Goal: Communication & Community: Answer question/provide support

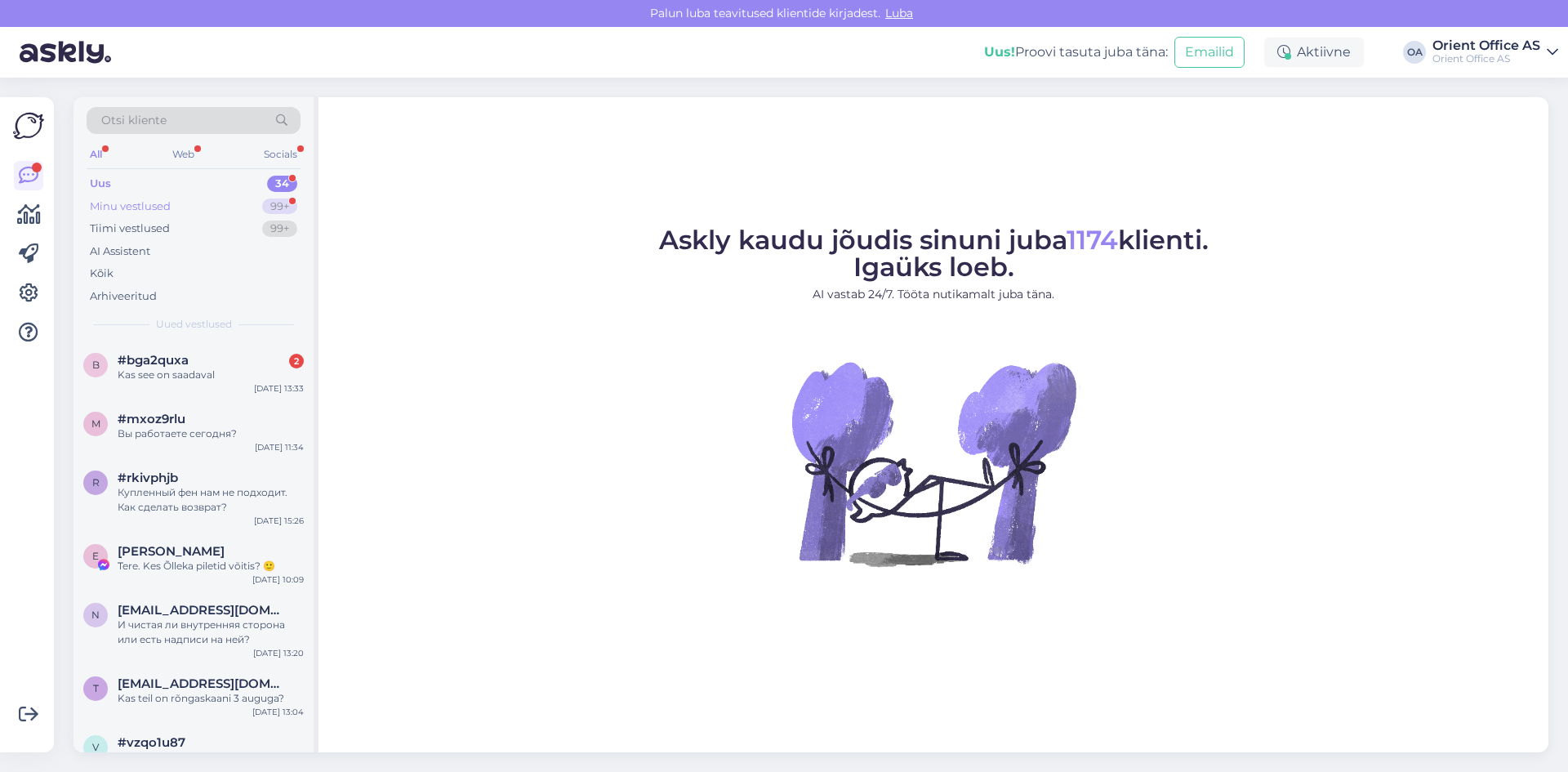
click at [123, 208] on div "Minu vestlused" at bounding box center [130, 206] width 81 height 17
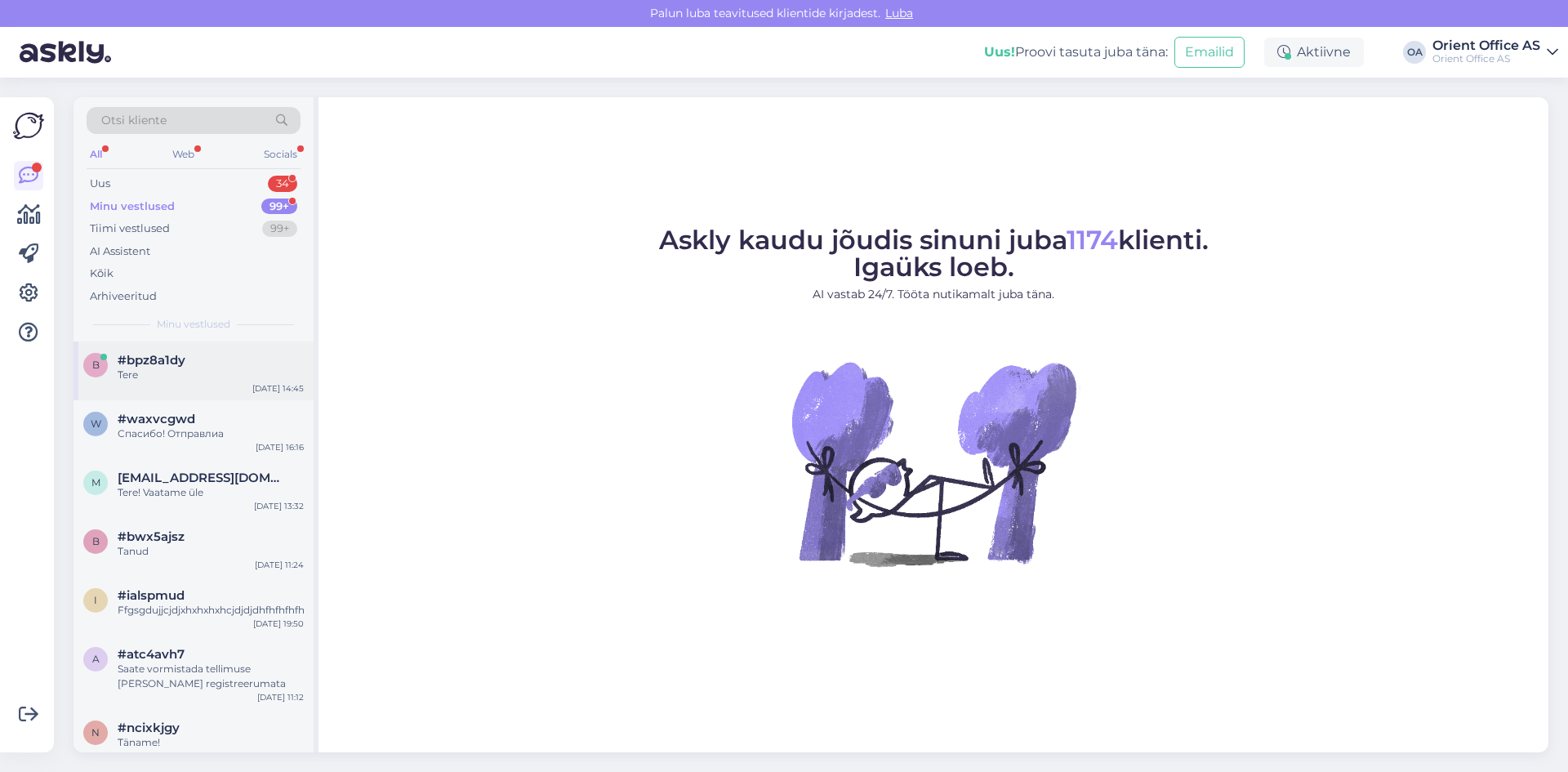
click at [167, 358] on span "#bpz8a1dy" at bounding box center [151, 360] width 68 height 15
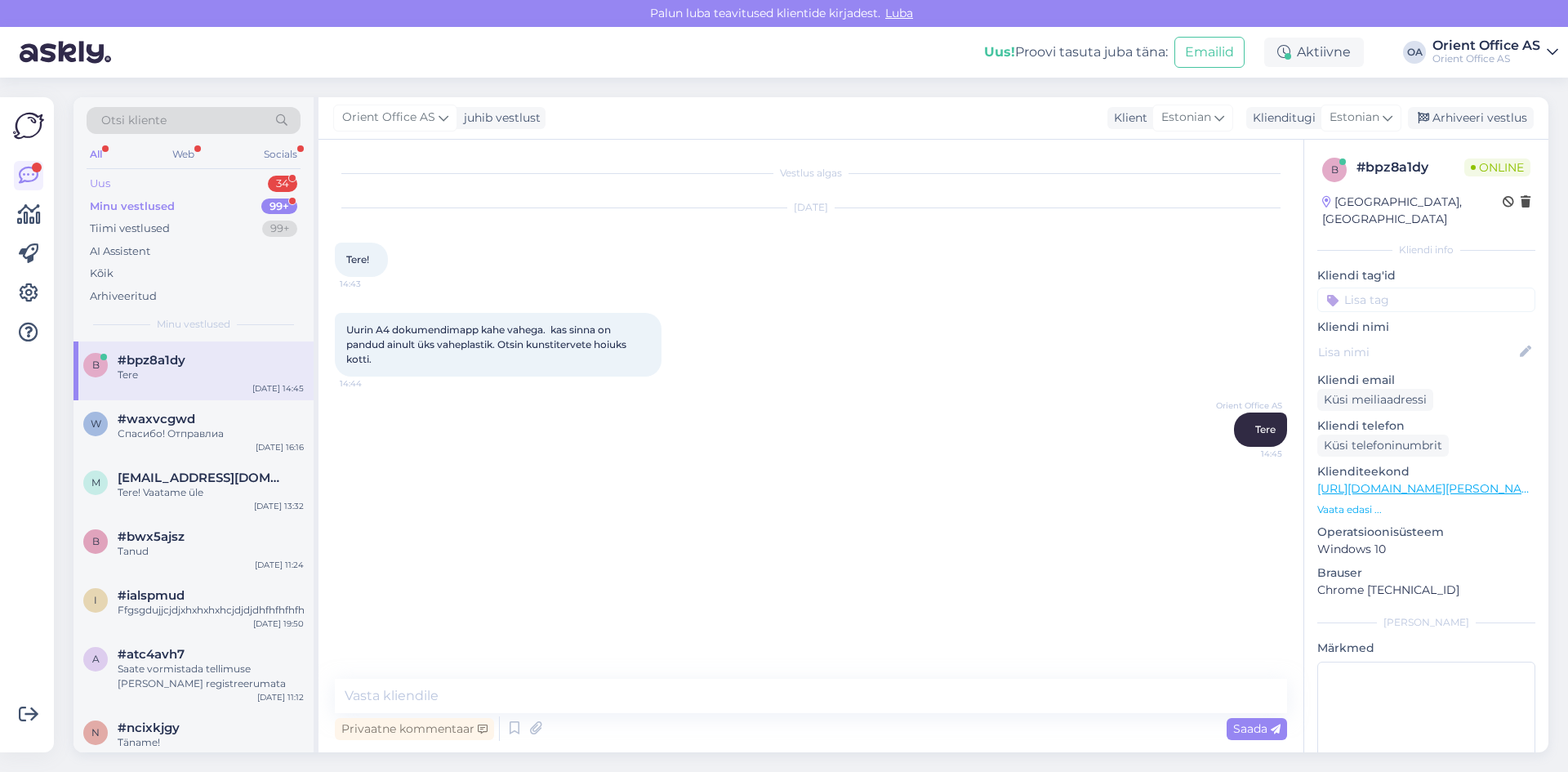
click at [156, 186] on div "Uus 34" at bounding box center [194, 183] width 214 height 23
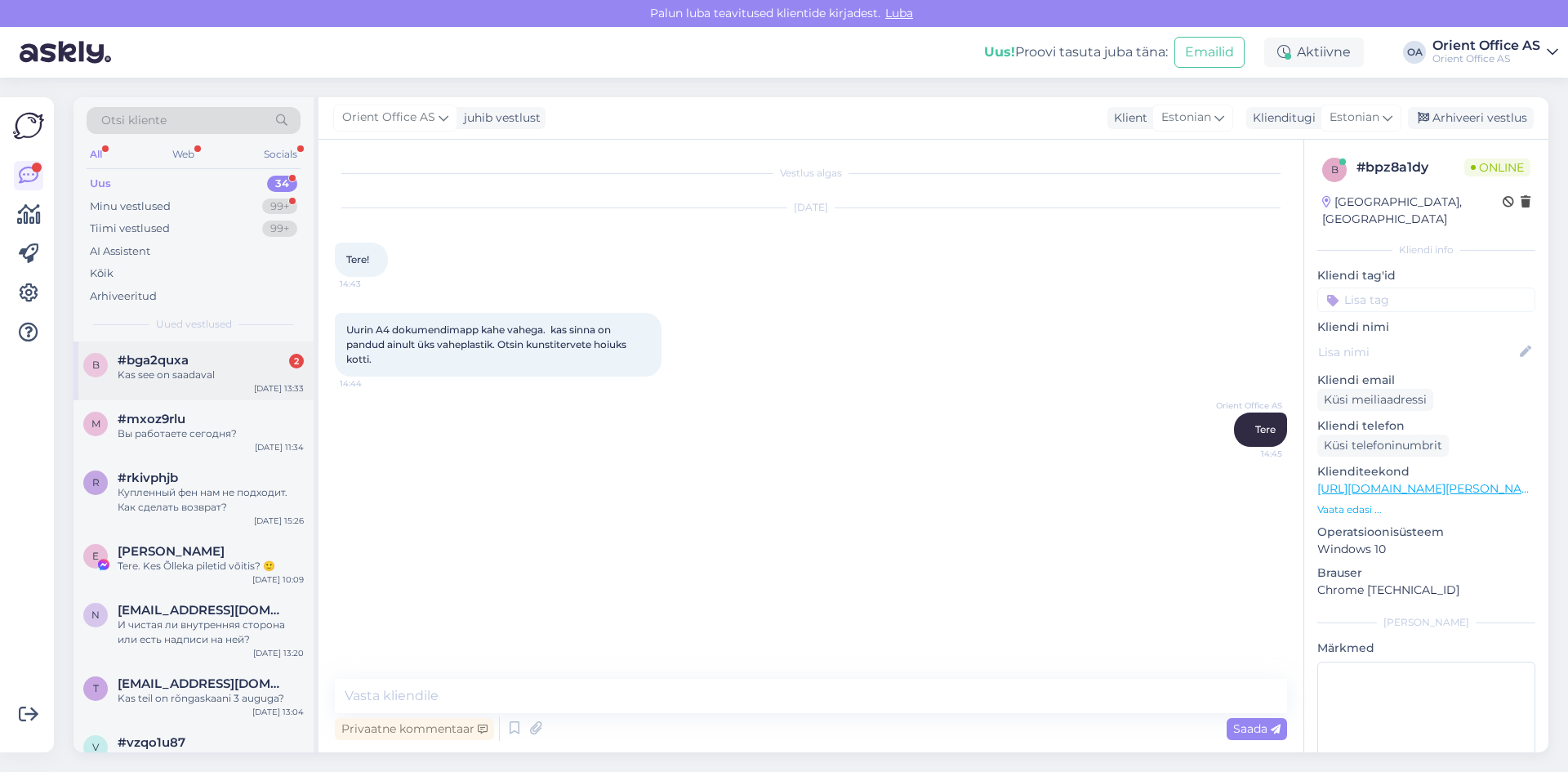
click at [166, 361] on span "#bga2quxa" at bounding box center [153, 360] width 71 height 15
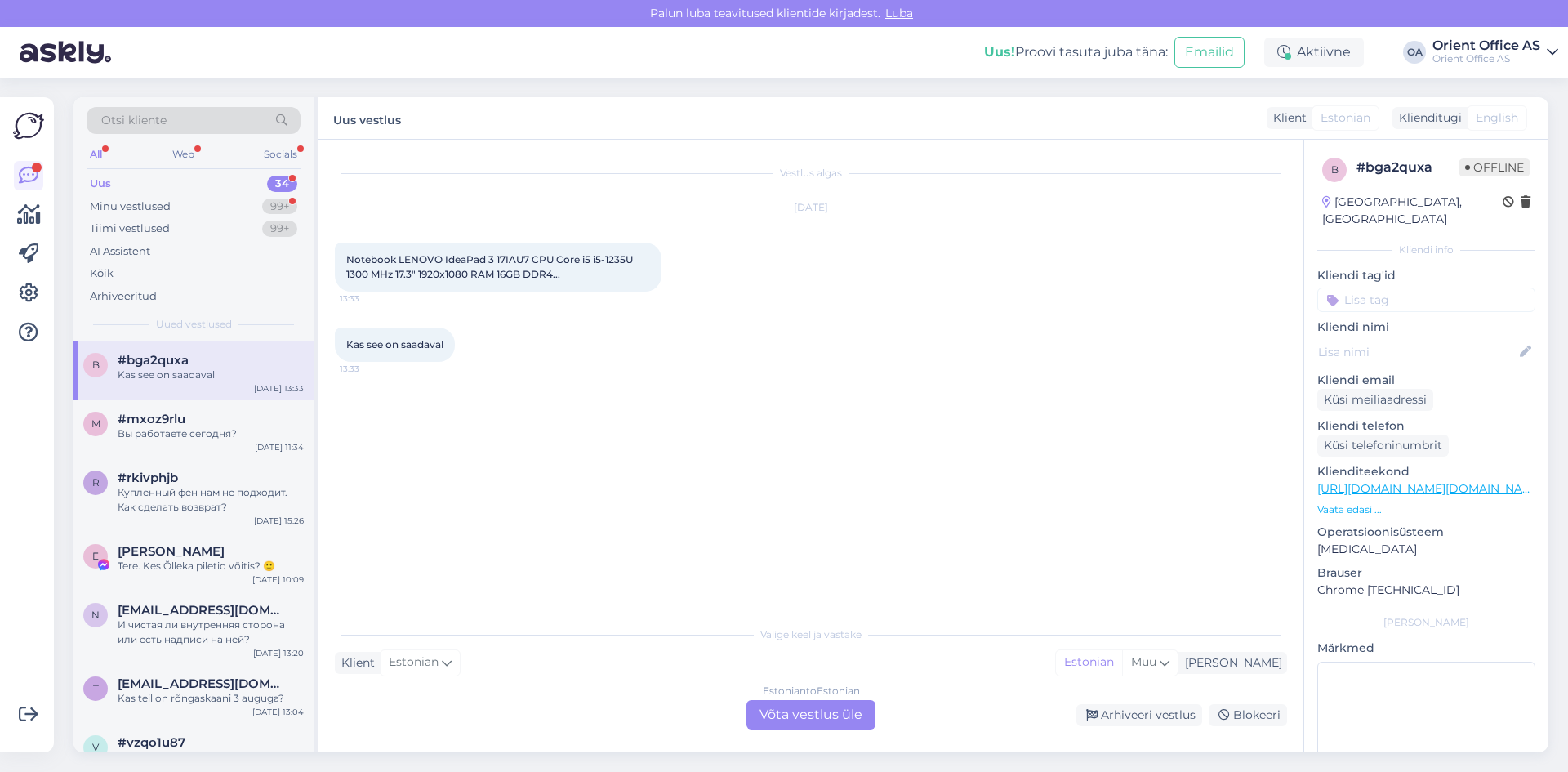
click at [836, 719] on div "Estonian to Estonian Võta vestlus üle" at bounding box center [810, 715] width 129 height 30
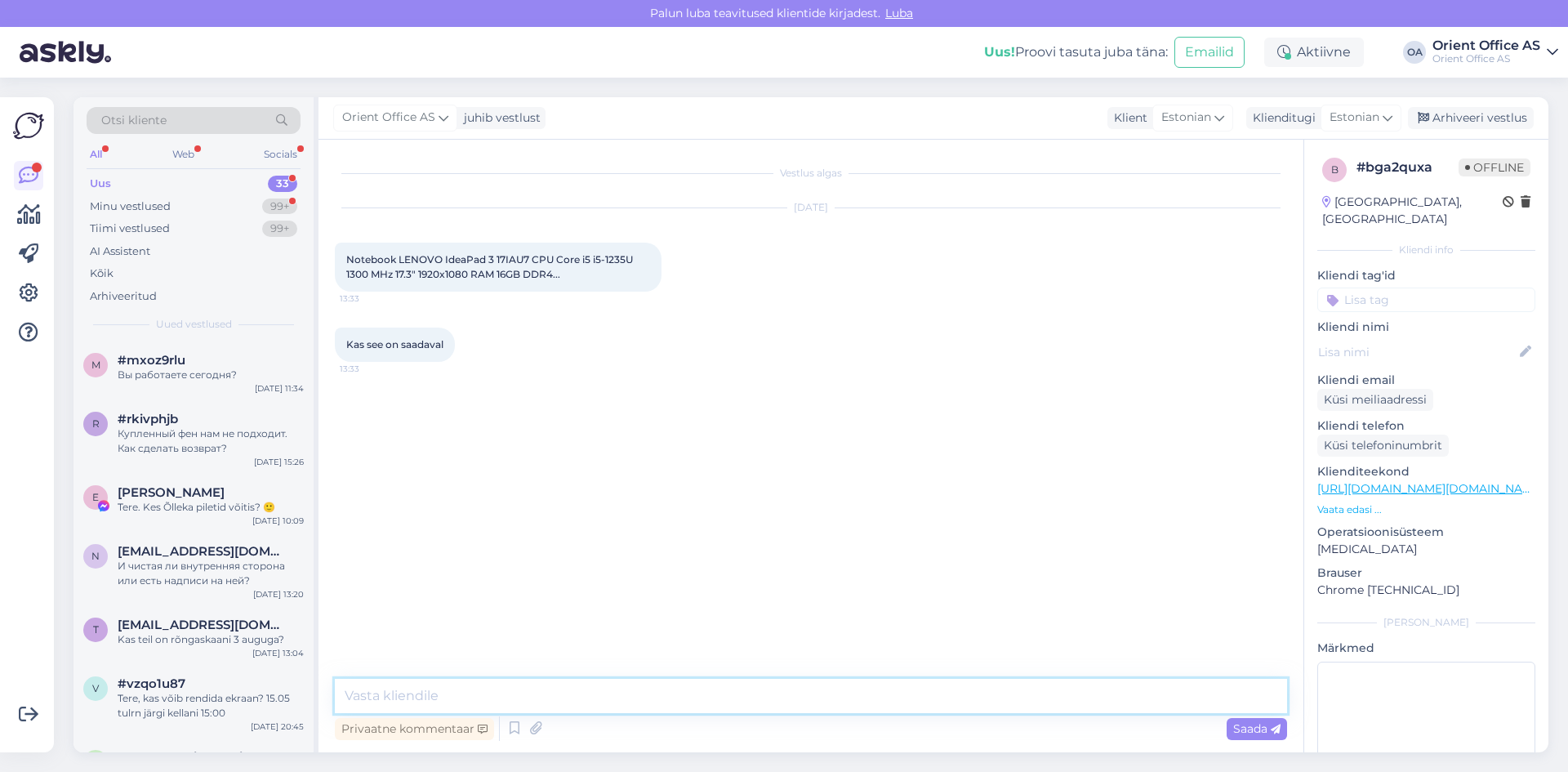
click at [575, 699] on textarea at bounding box center [811, 696] width 952 height 34
click at [153, 201] on div "Minu vestlused" at bounding box center [130, 206] width 81 height 17
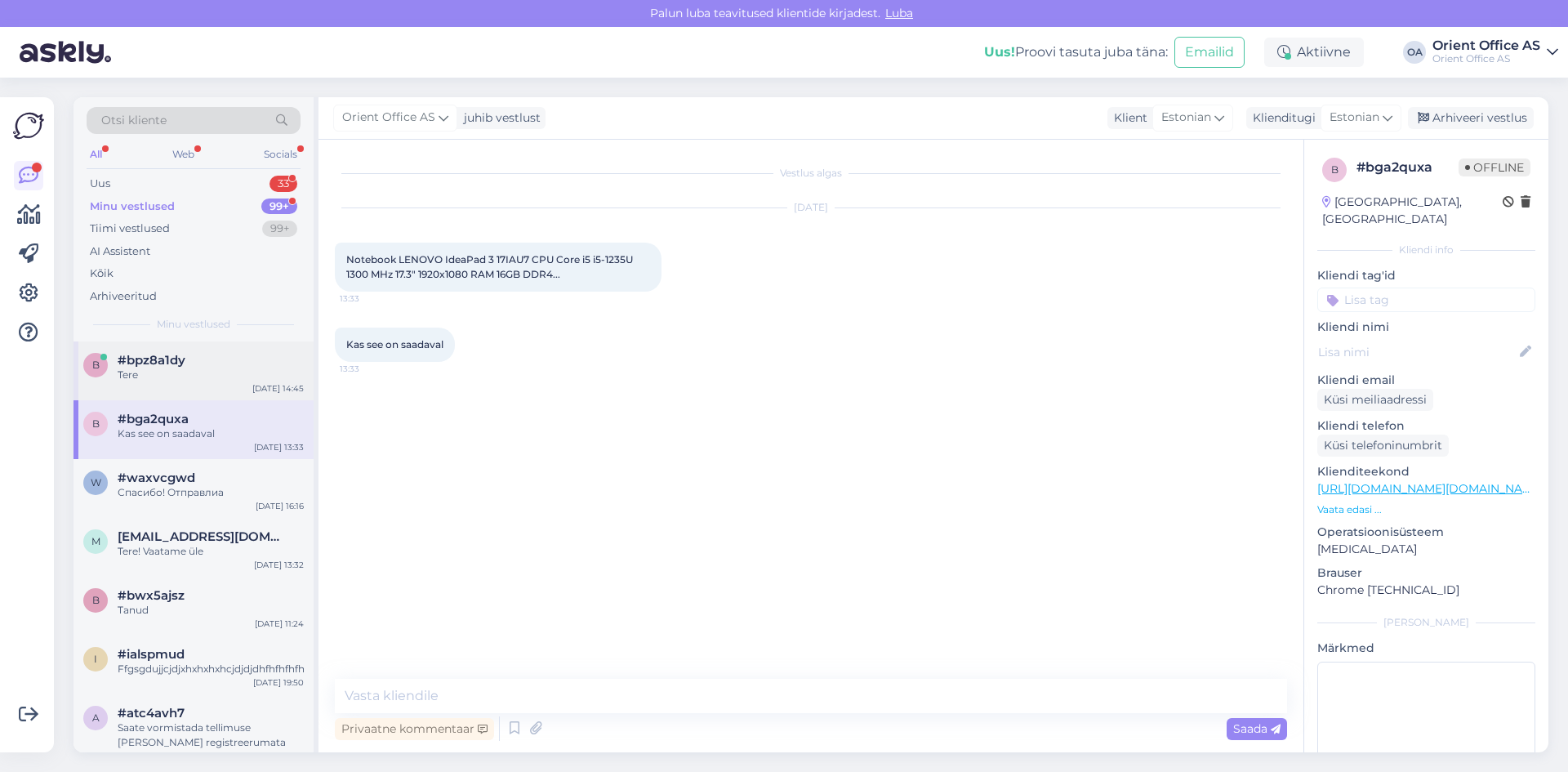
click at [170, 353] on span "#bpz8a1dy" at bounding box center [151, 360] width 68 height 15
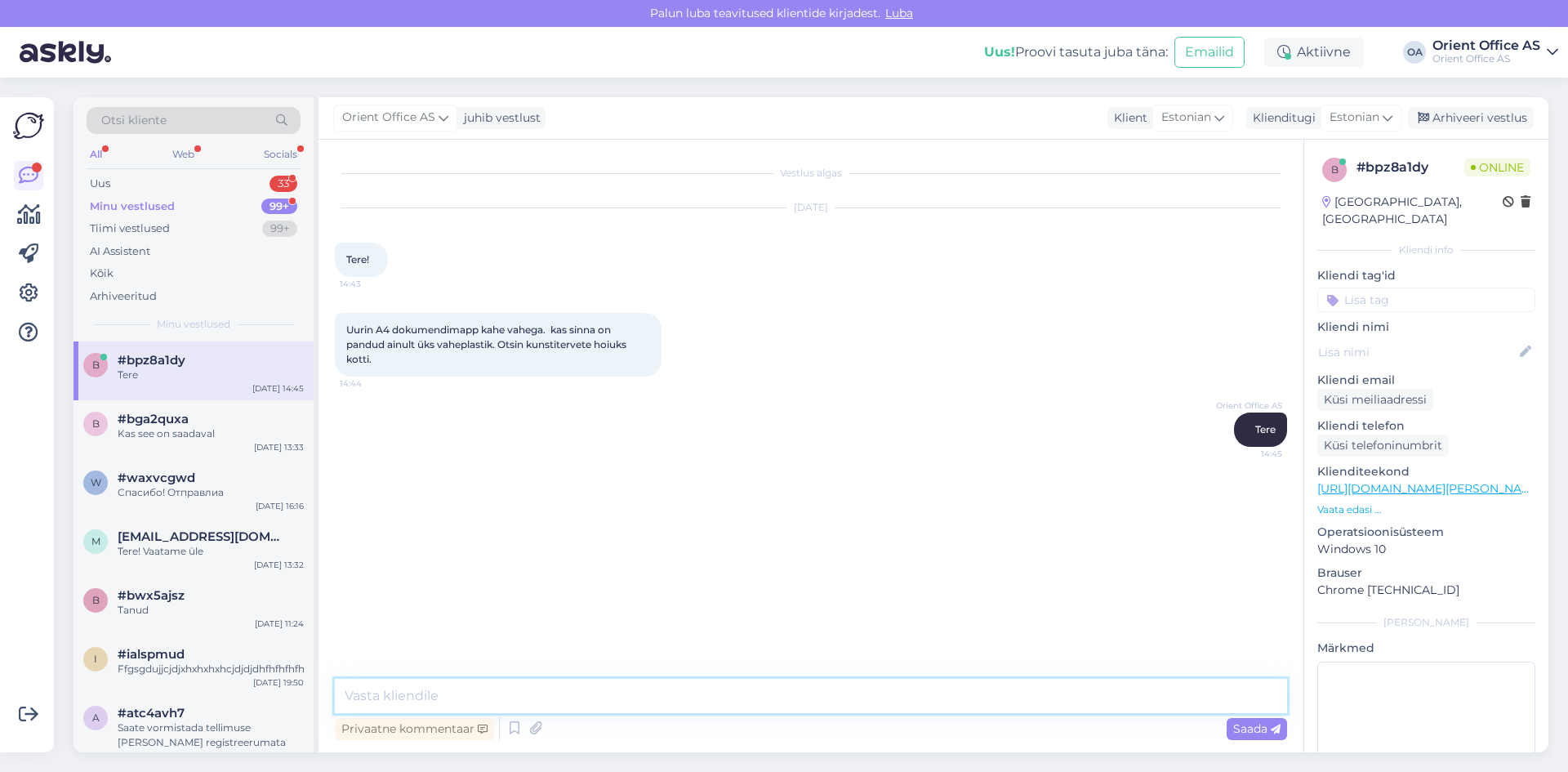
click at [456, 694] on textarea at bounding box center [811, 696] width 952 height 34
paste textarea "[URL][DOMAIN_NAME]"
type textarea "Äkki sobiks mõni nendest ? [URL][DOMAIN_NAME]"
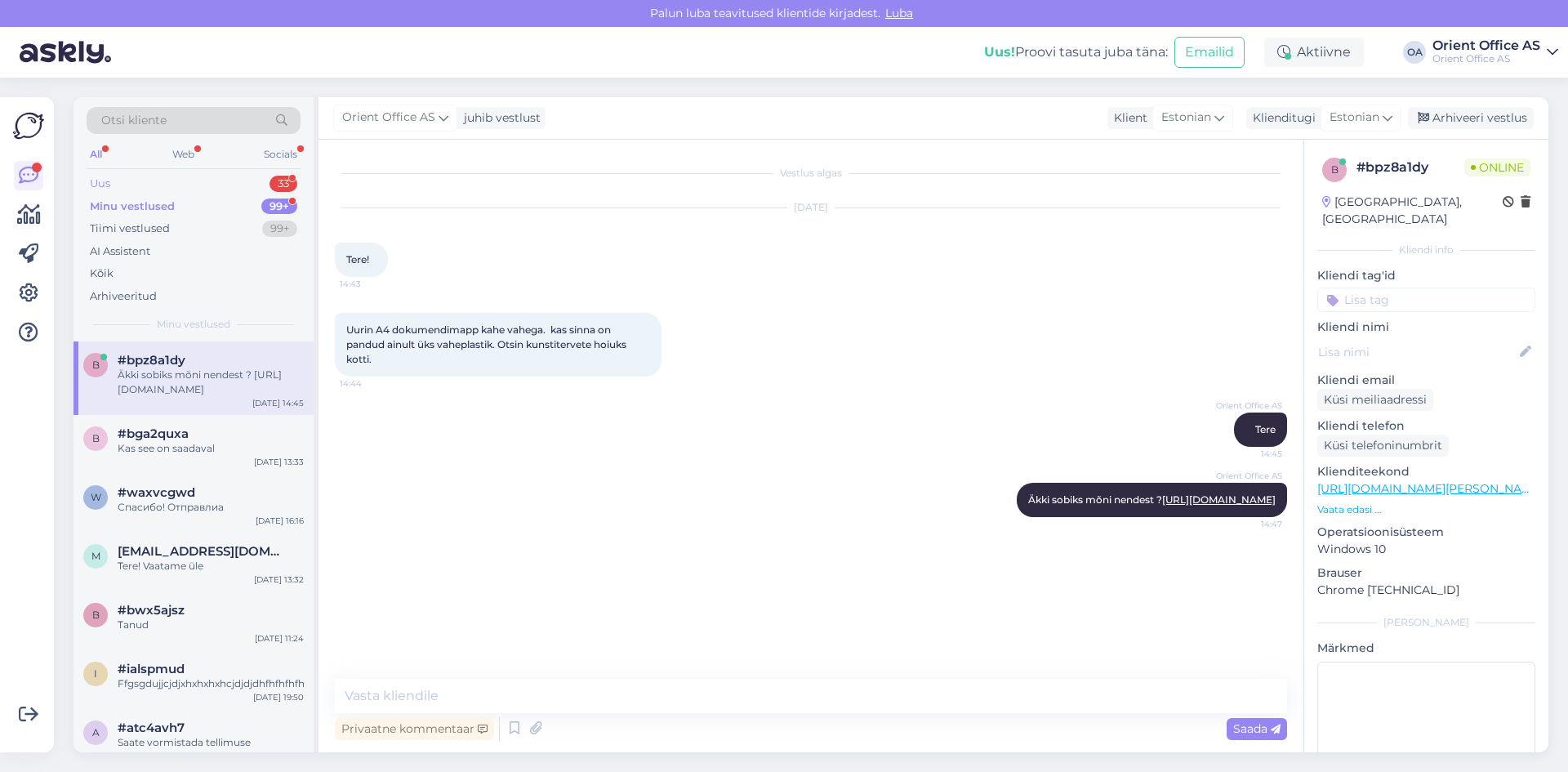
click at [173, 177] on div "Uus 33" at bounding box center [194, 183] width 214 height 23
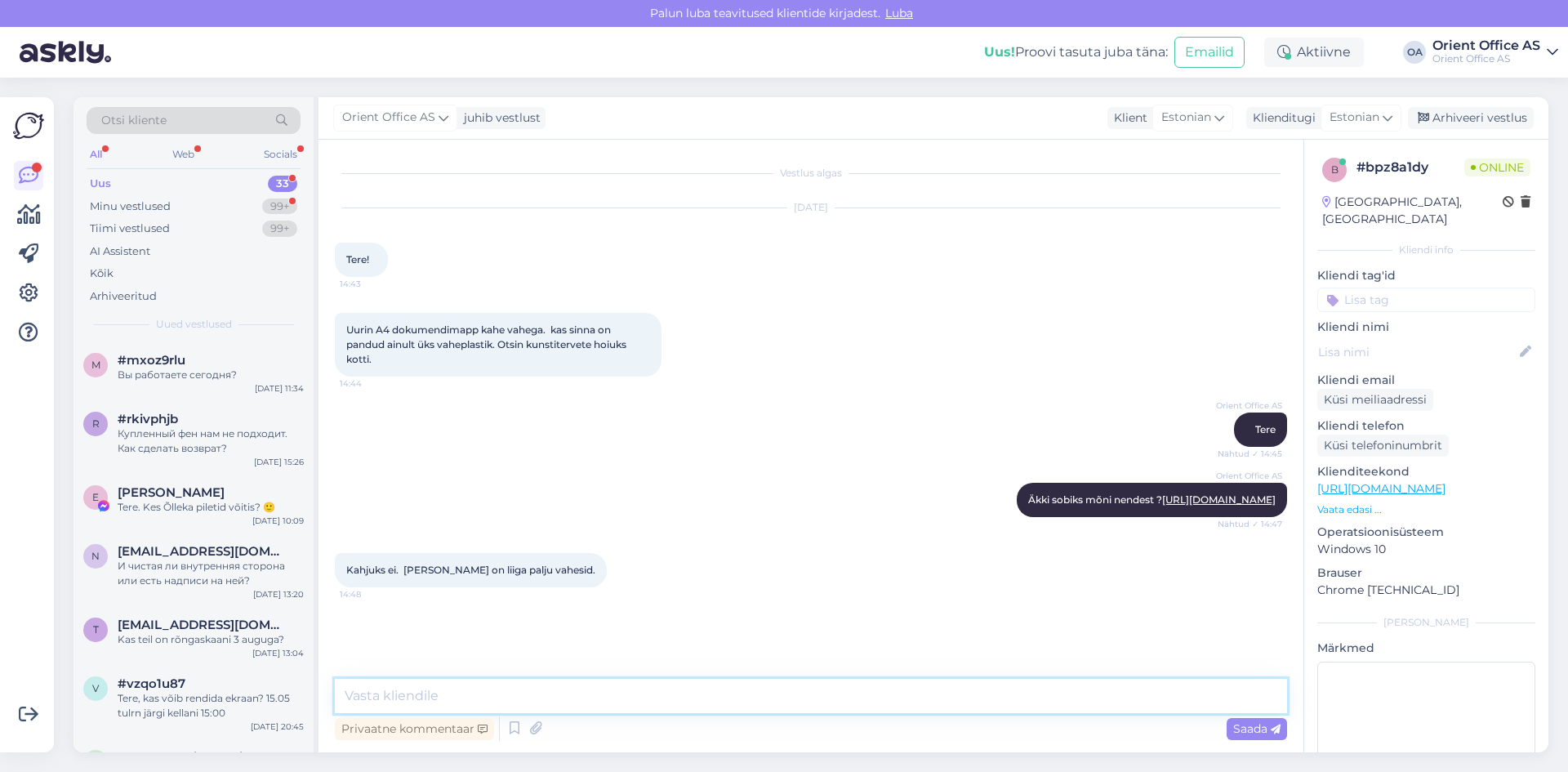
click at [441, 705] on textarea at bounding box center [811, 696] width 952 height 34
click at [440, 699] on textarea at bounding box center [811, 696] width 952 height 34
type textarea "Mitme "sahtliga" teie soovite?"
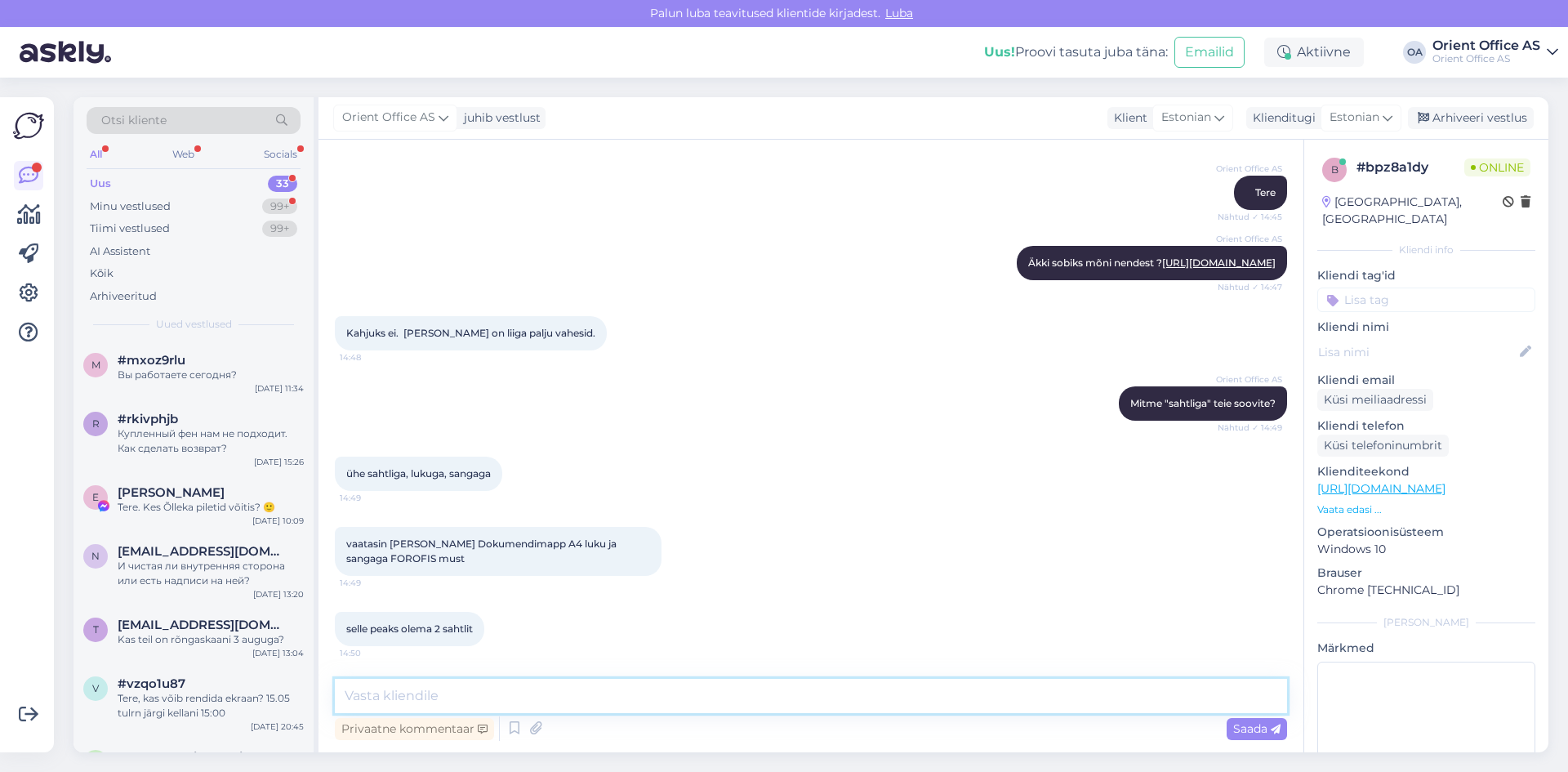
click at [492, 683] on textarea at bounding box center [811, 696] width 952 height 34
drag, startPoint x: 504, startPoint y: 687, endPoint x: 370, endPoint y: 695, distance: 134.2
click at [370, 695] on textarea "Jah , sellel on 2 sahtlit" at bounding box center [811, 696] width 952 height 34
paste textarea "Mapil kaks vahet ja suletav lukuga"
click at [373, 693] on textarea "Jah Mapil kaks vahet ja suletav lukuga" at bounding box center [811, 696] width 952 height 34
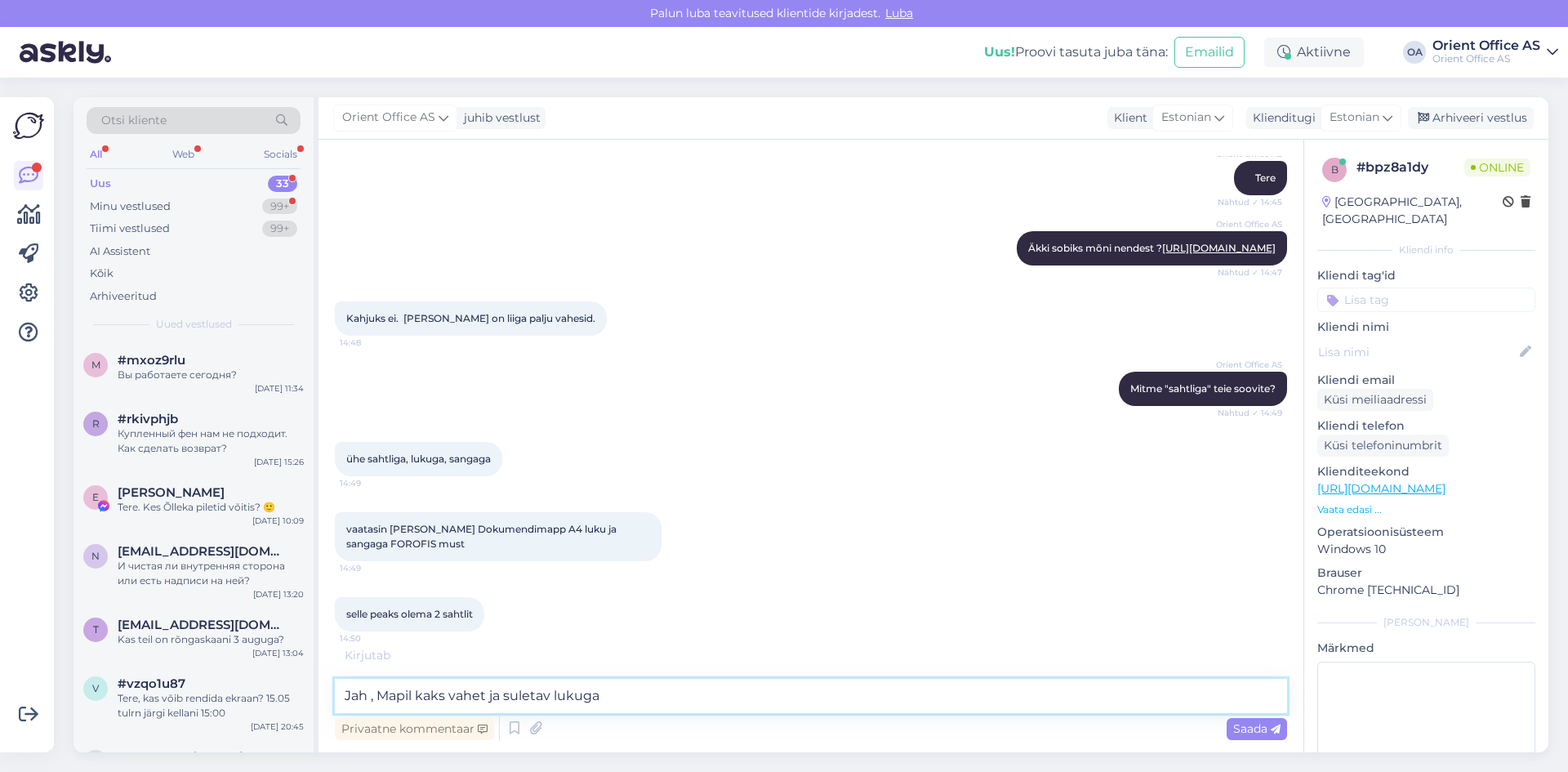
click at [388, 695] on textarea "Jah , Mapil kaks vahet ja suletav lukuga" at bounding box center [811, 696] width 952 height 34
type textarea "Jah , mapil kaks vahet ja suletav lukuga"
click at [629, 692] on textarea "Jah , mapil kaks vahet ja suletav lukuga" at bounding box center [811, 696] width 952 height 34
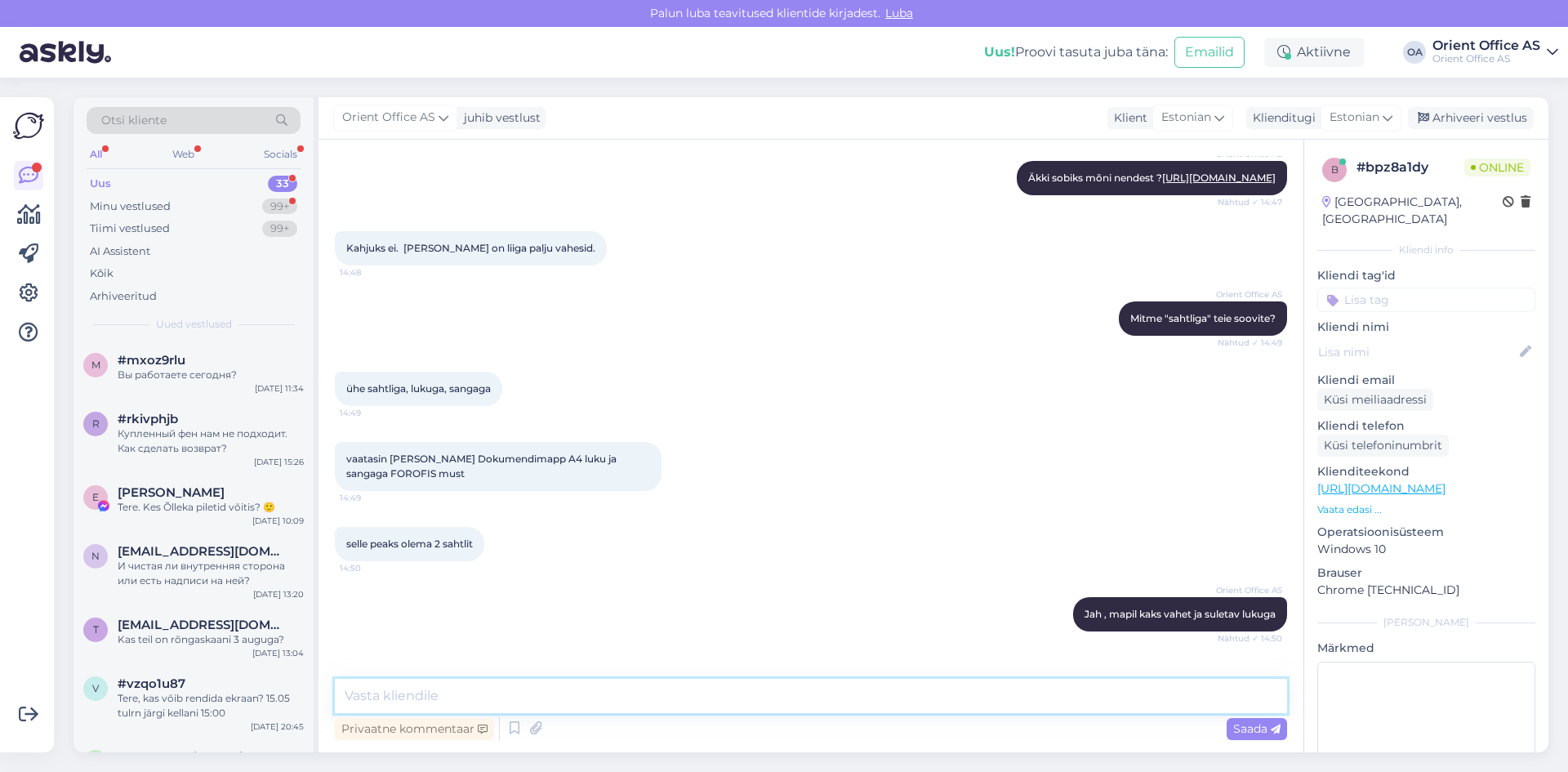
scroll to position [547, 0]
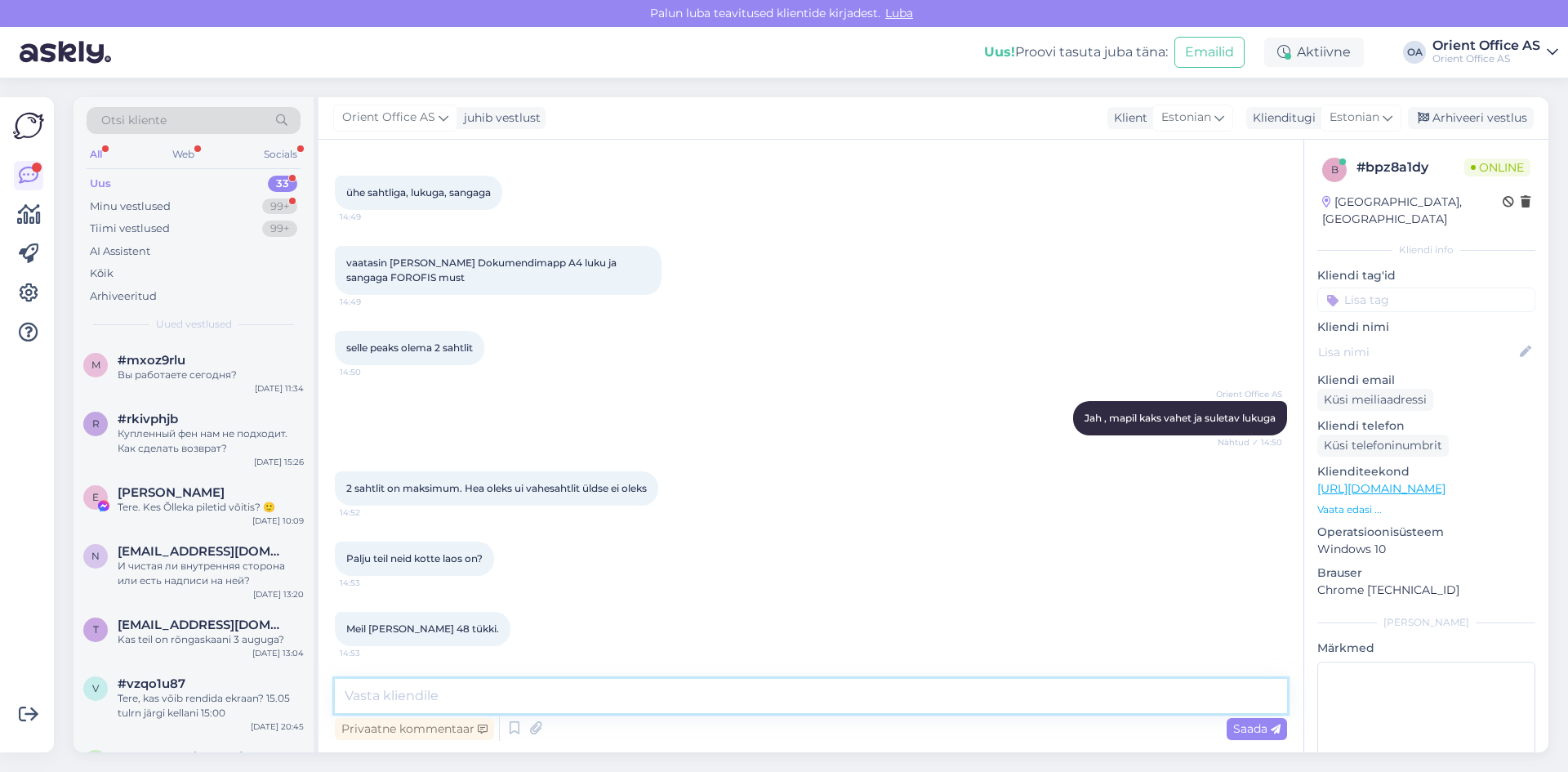
click at [560, 690] on textarea at bounding box center [811, 696] width 952 height 34
click at [559, 690] on textarea at bounding box center [811, 696] width 952 height 34
click at [385, 680] on div "Vestlus algas [DATE] Tere! 14:43 Uurin A4 dokumendimapp kahe vahega. kas sinna …" at bounding box center [810, 446] width 985 height 612
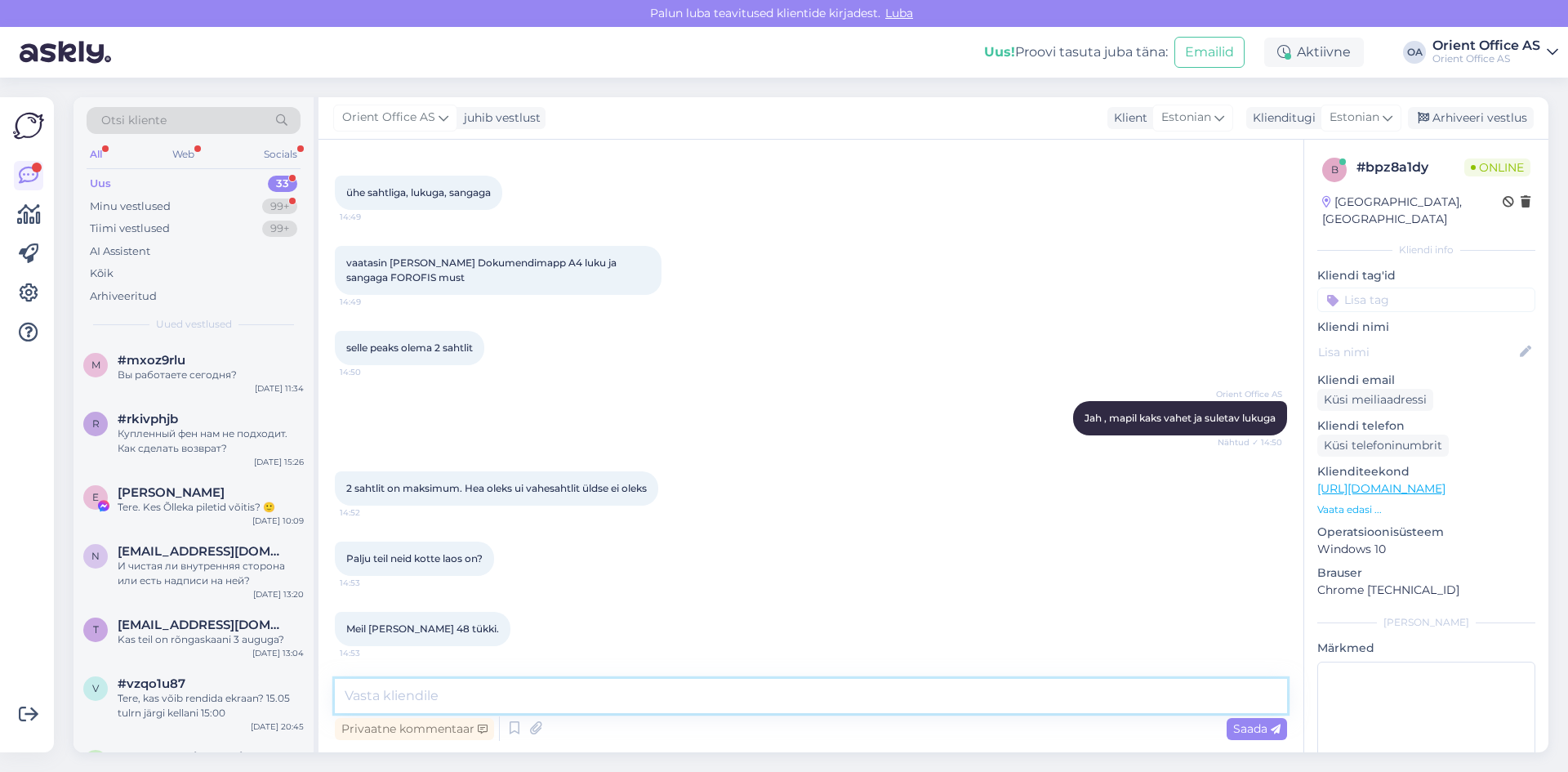
click at [385, 689] on textarea at bounding box center [811, 696] width 952 height 34
paste textarea "Laos saadaval: 2 tk"
click at [381, 697] on textarea "Laos saadaval: 2 tk" at bounding box center [811, 696] width 952 height 34
click at [380, 691] on textarea "Laos saadaval: 2 tk" at bounding box center [811, 696] width 952 height 34
type textarea "Laos kohe saadaval: 2 tk"
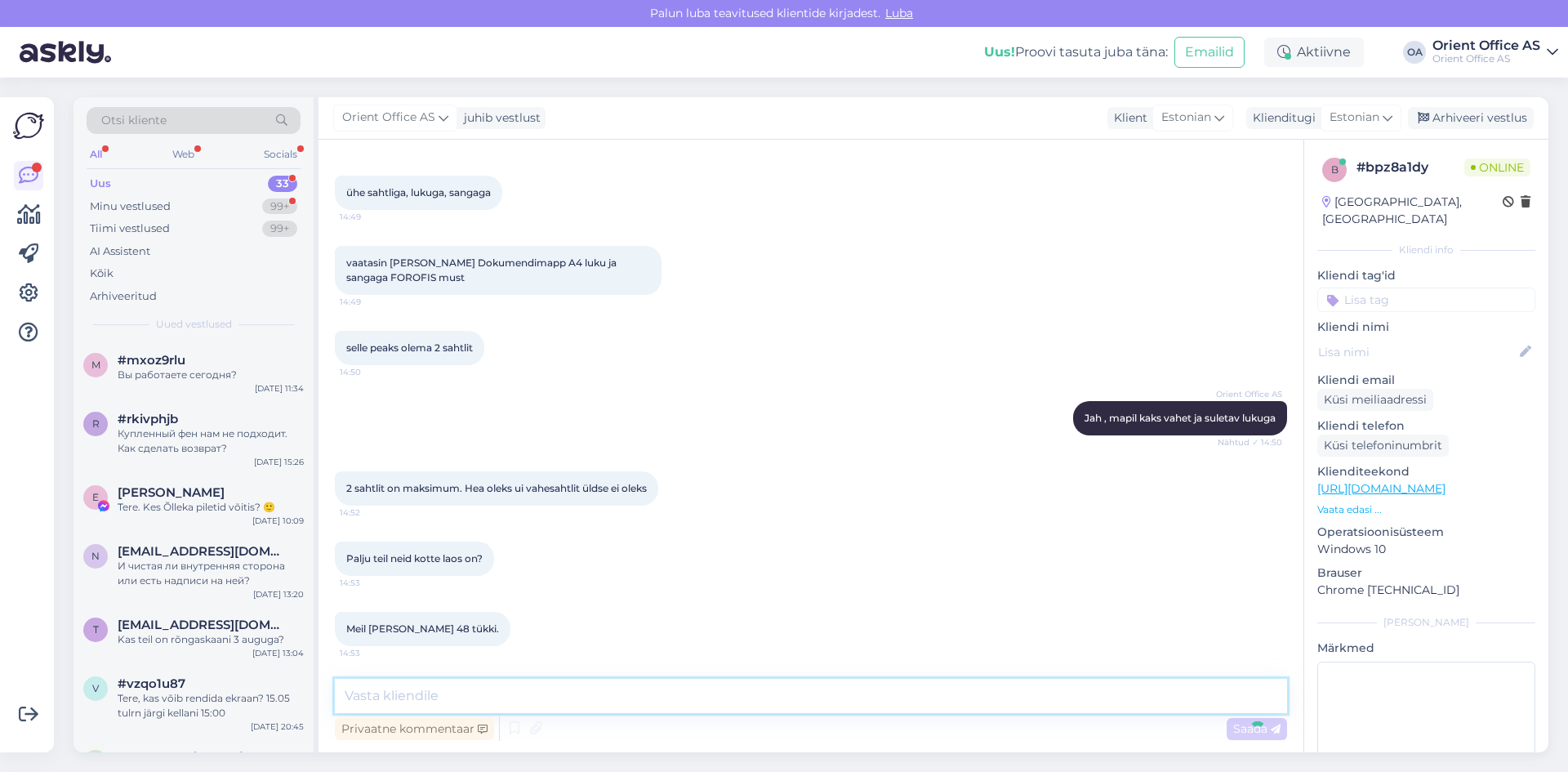
scroll to position [618, 0]
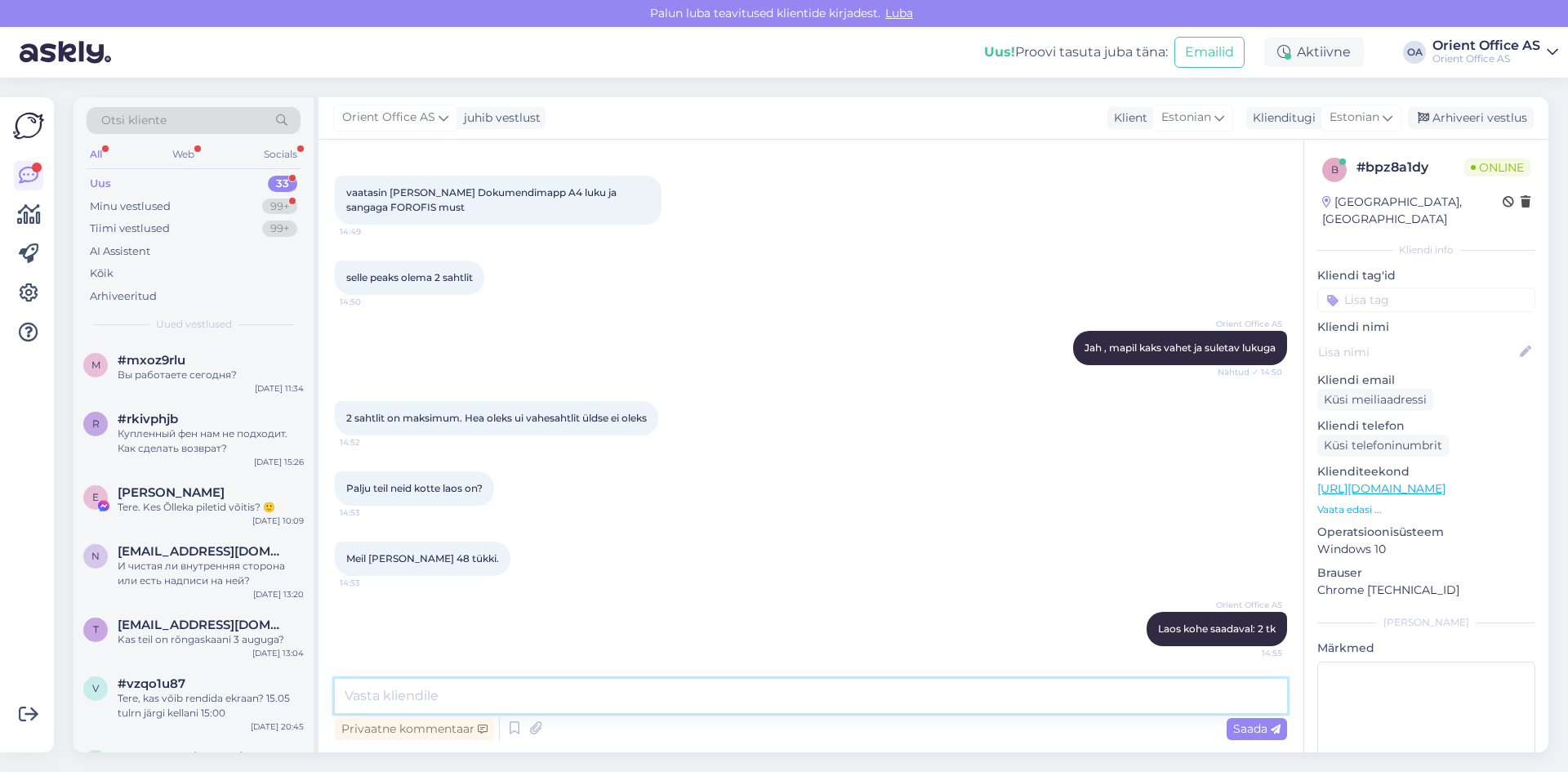
click at [392, 682] on textarea at bounding box center [811, 696] width 952 height 34
type textarea "Saame juurde tellida, tarneaeg oleks"
drag, startPoint x: 611, startPoint y: 699, endPoint x: 288, endPoint y: 679, distance: 323.6
click at [288, 679] on div "Otsi kliente All Web Socials Uus 33 Minu vestlused 99+ Tiimi vestlused 99+ AI A…" at bounding box center [811, 425] width 1475 height 655
type textarea "Aga saame juurde tellida"
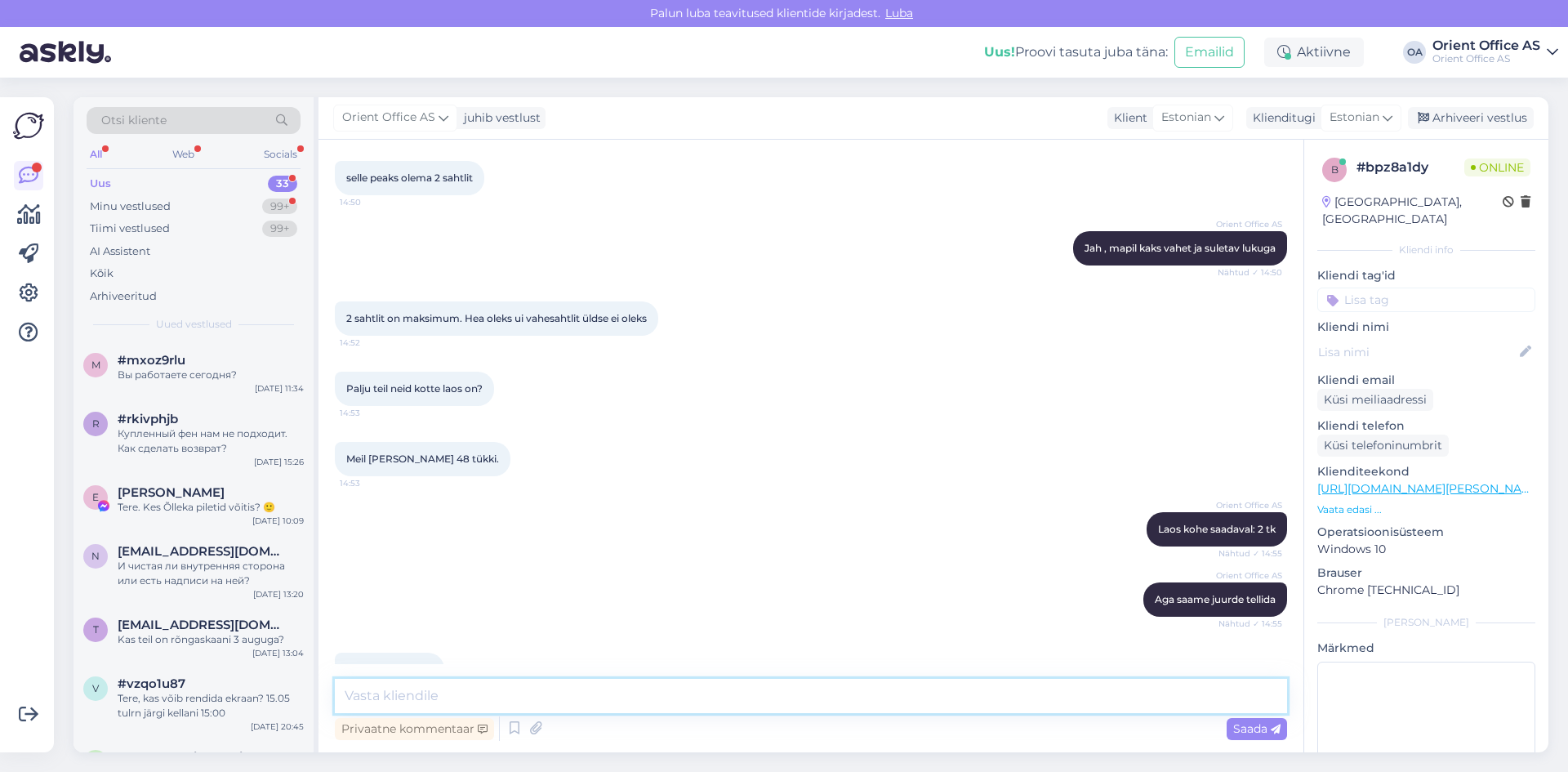
scroll to position [898, 0]
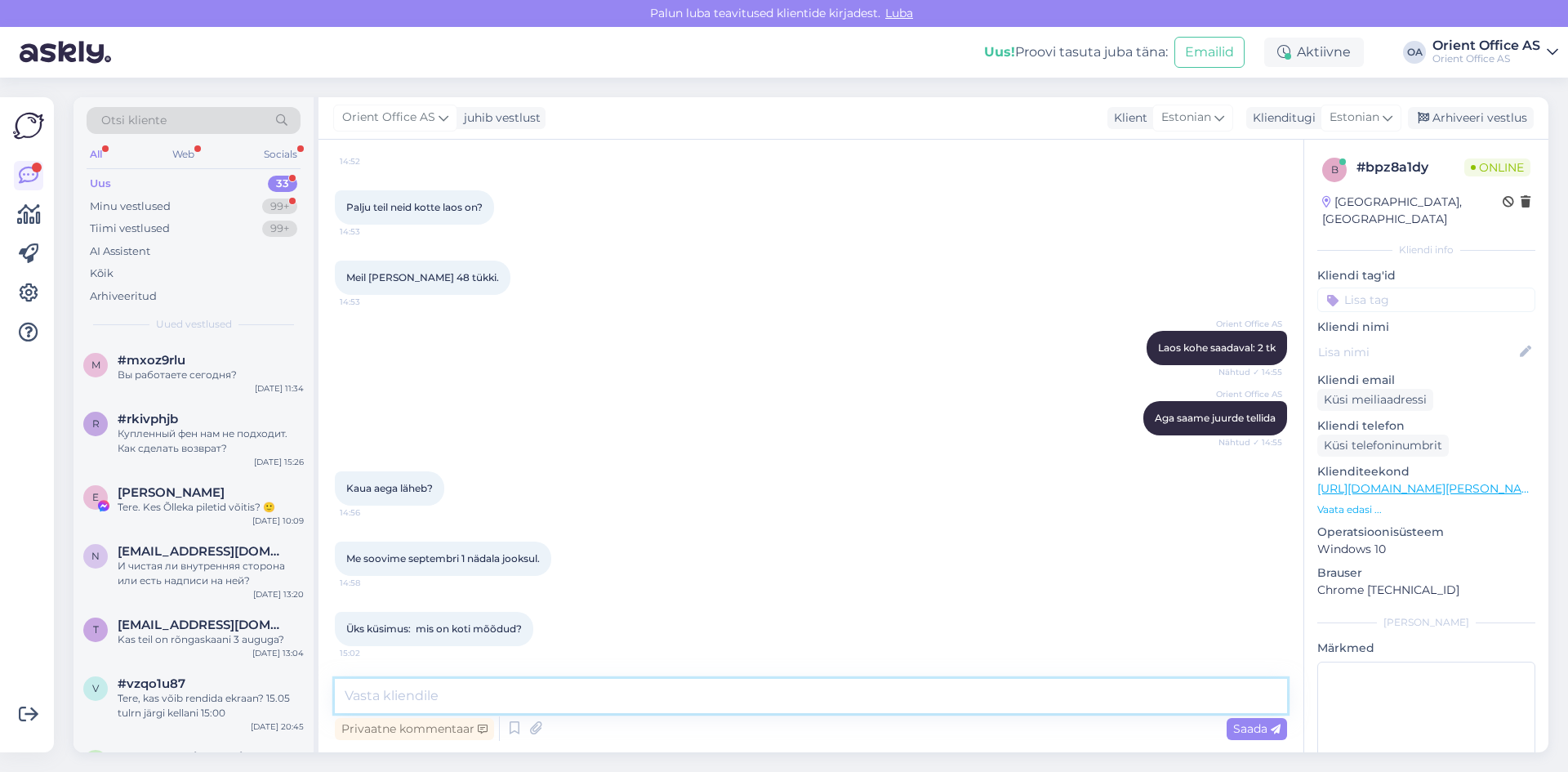
click at [460, 690] on textarea at bounding box center [811, 696] width 952 height 34
click at [462, 691] on textarea at bounding box center [811, 696] width 952 height 34
click at [510, 685] on textarea at bounding box center [811, 696] width 952 height 34
drag, startPoint x: 523, startPoint y: 689, endPoint x: 587, endPoint y: 694, distance: 64.2
click at [587, 694] on textarea "Täpset mõõtu peame laost küsima," at bounding box center [811, 696] width 952 height 34
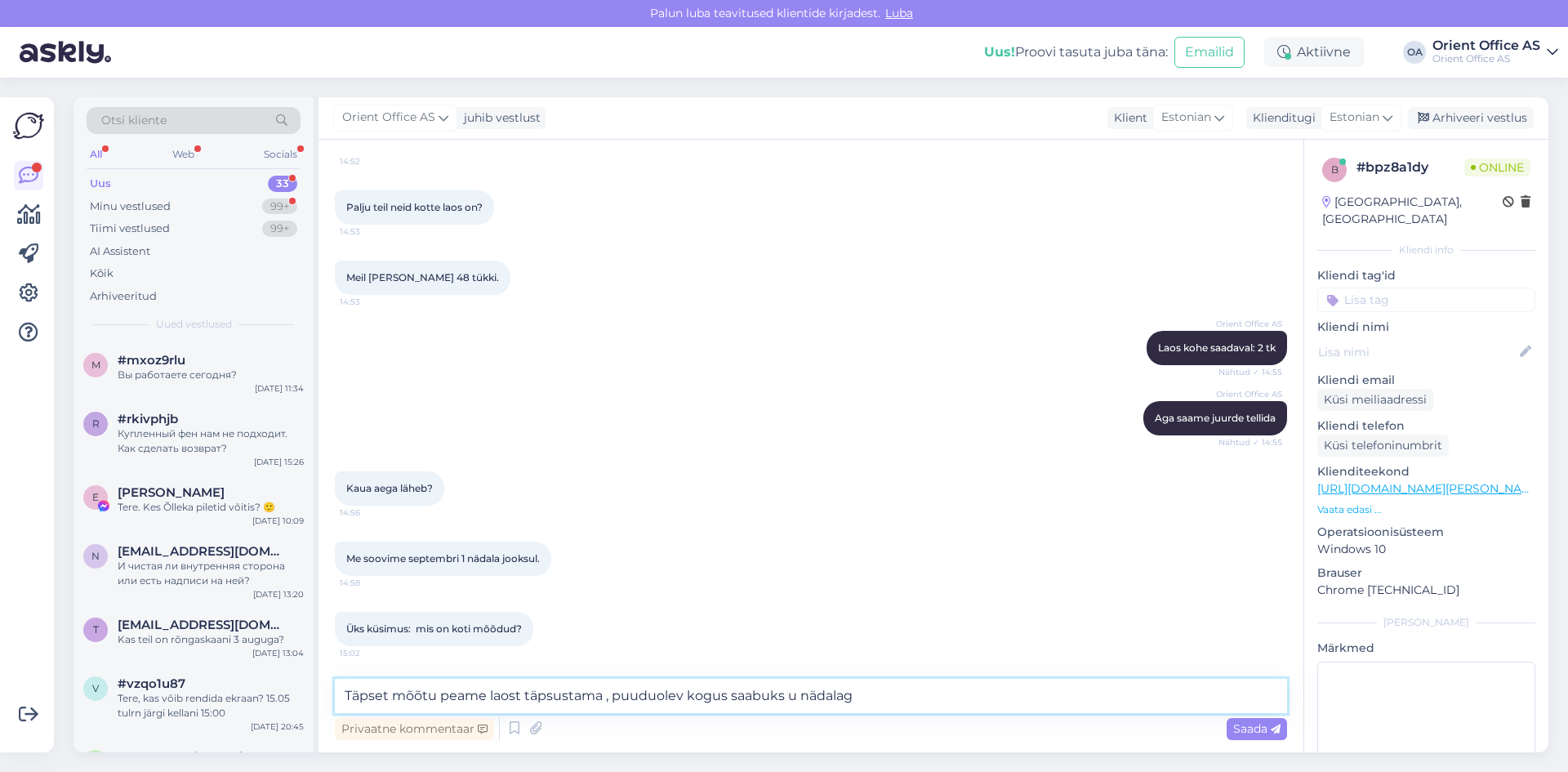
type textarea "Täpset mõõtu peame laost täpsustama , puuduolev kogus saabuks u nädalaga"
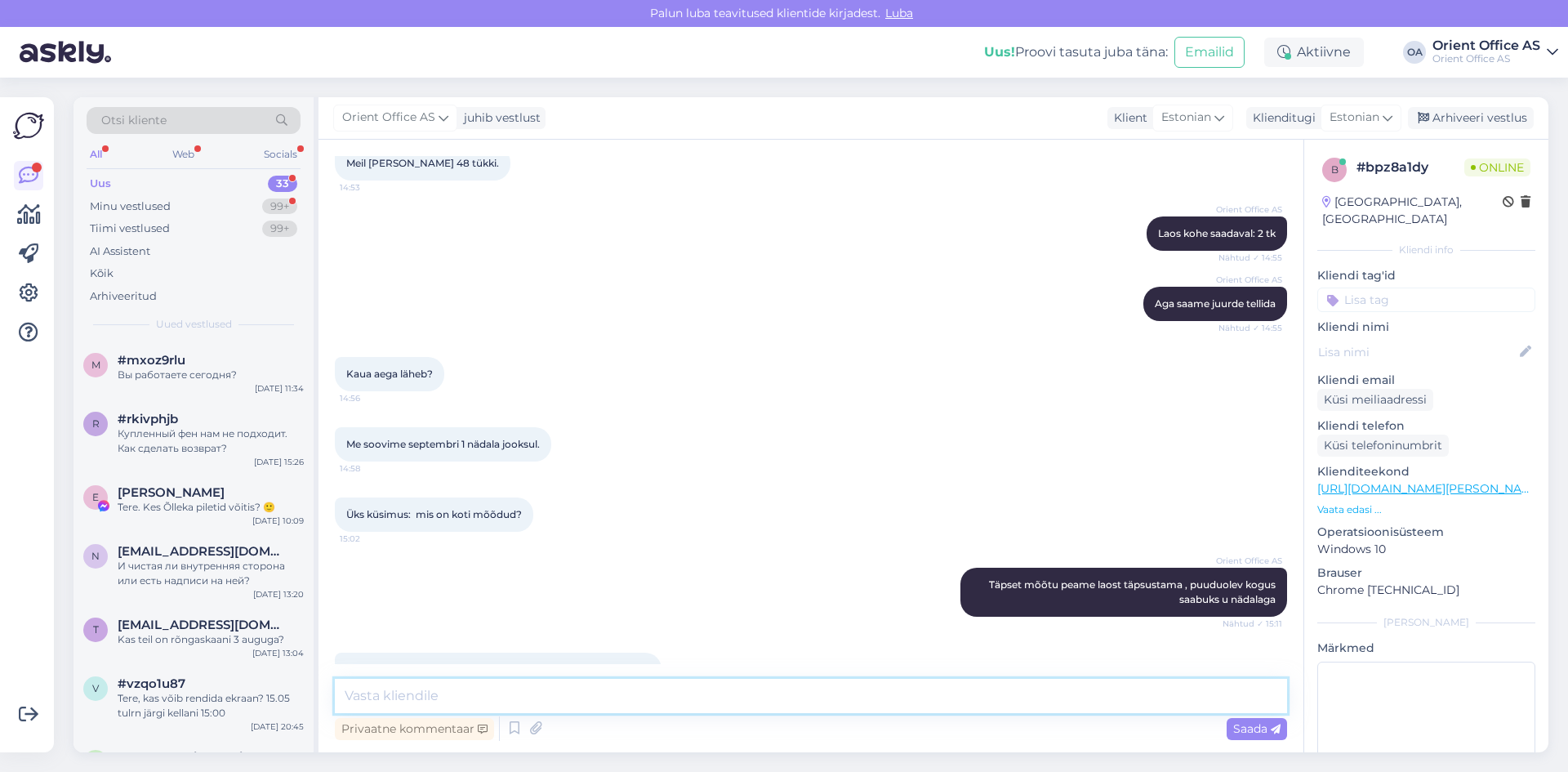
scroll to position [1069, 0]
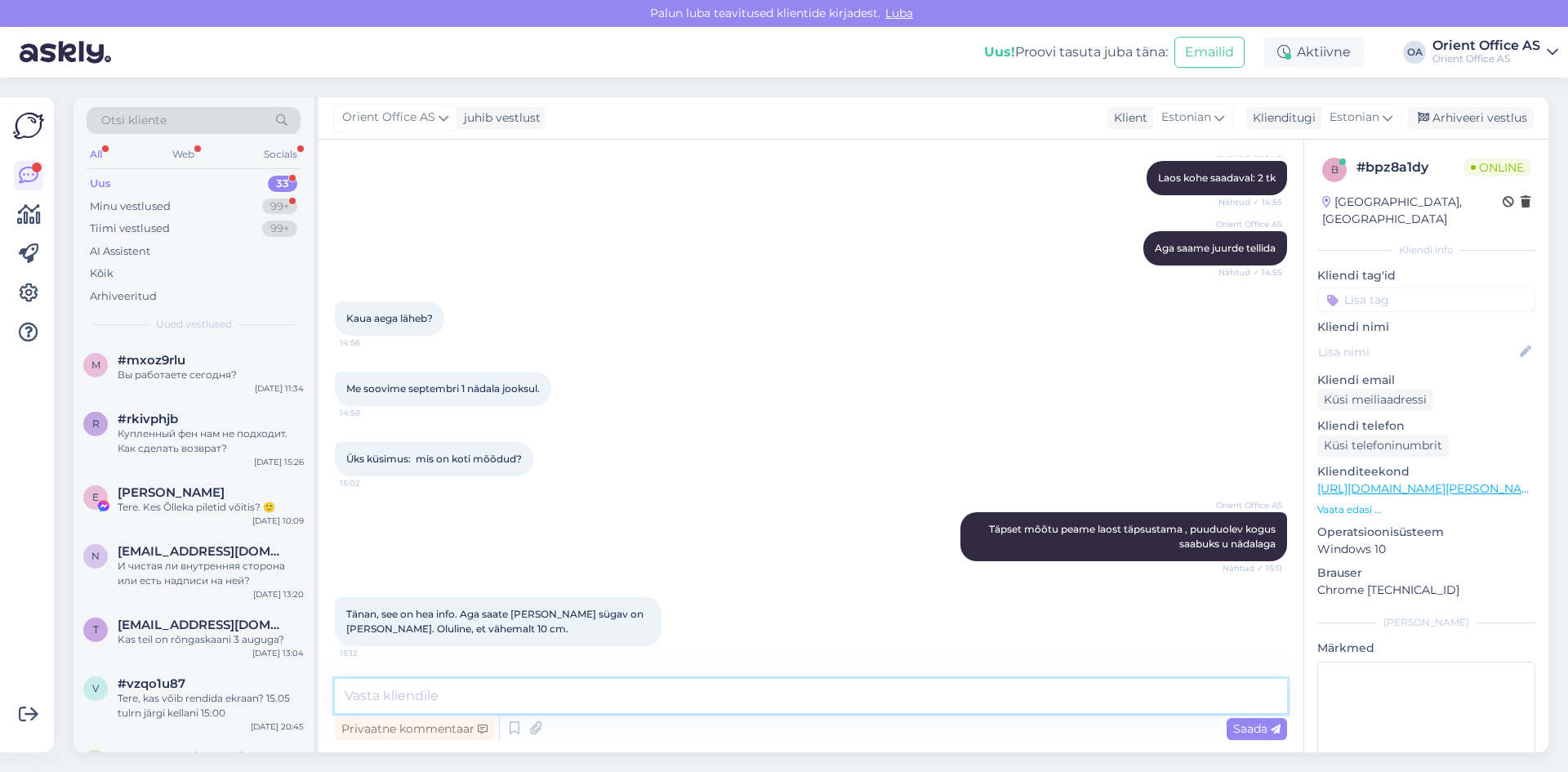
click at [544, 682] on textarea at bounding box center [811, 696] width 952 height 34
click at [463, 704] on textarea at bounding box center [811, 696] width 952 height 34
click at [468, 704] on textarea at bounding box center [811, 696] width 952 height 34
click at [774, 694] on textarea "Koti mõõdud saan täpsustada hiljemalt [GEOGRAPHIC_DATA], palun edastage e-maili…" at bounding box center [811, 696] width 952 height 34
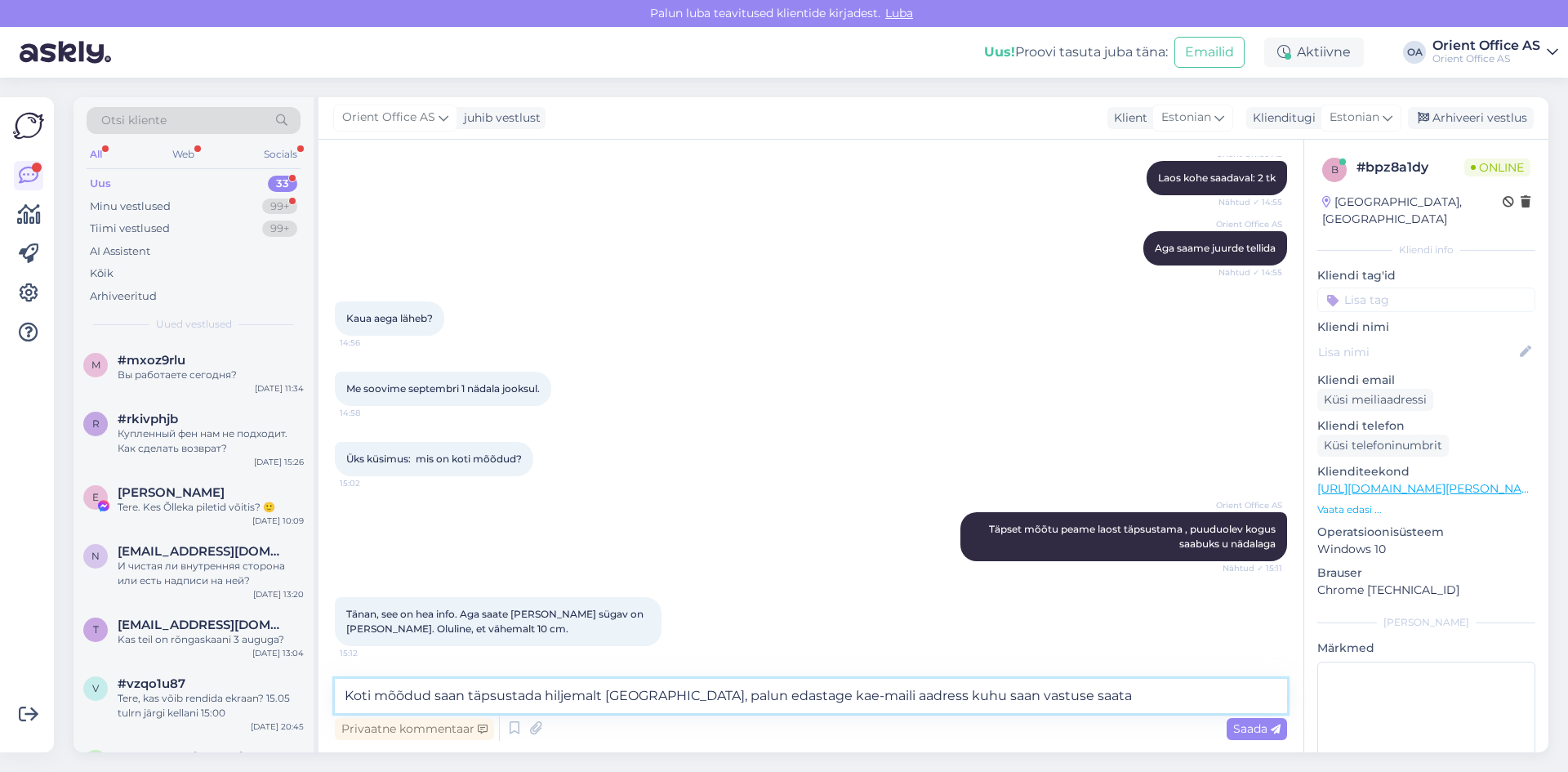
type textarea "Koti mõõdud saan täpsustada hiljemalt [GEOGRAPHIC_DATA], palun edastage ka e-ma…"
click at [1102, 693] on textarea "Koti mõõdud saan täpsustada hiljemalt [GEOGRAPHIC_DATA], palun edastage ka e-ma…" at bounding box center [811, 696] width 952 height 34
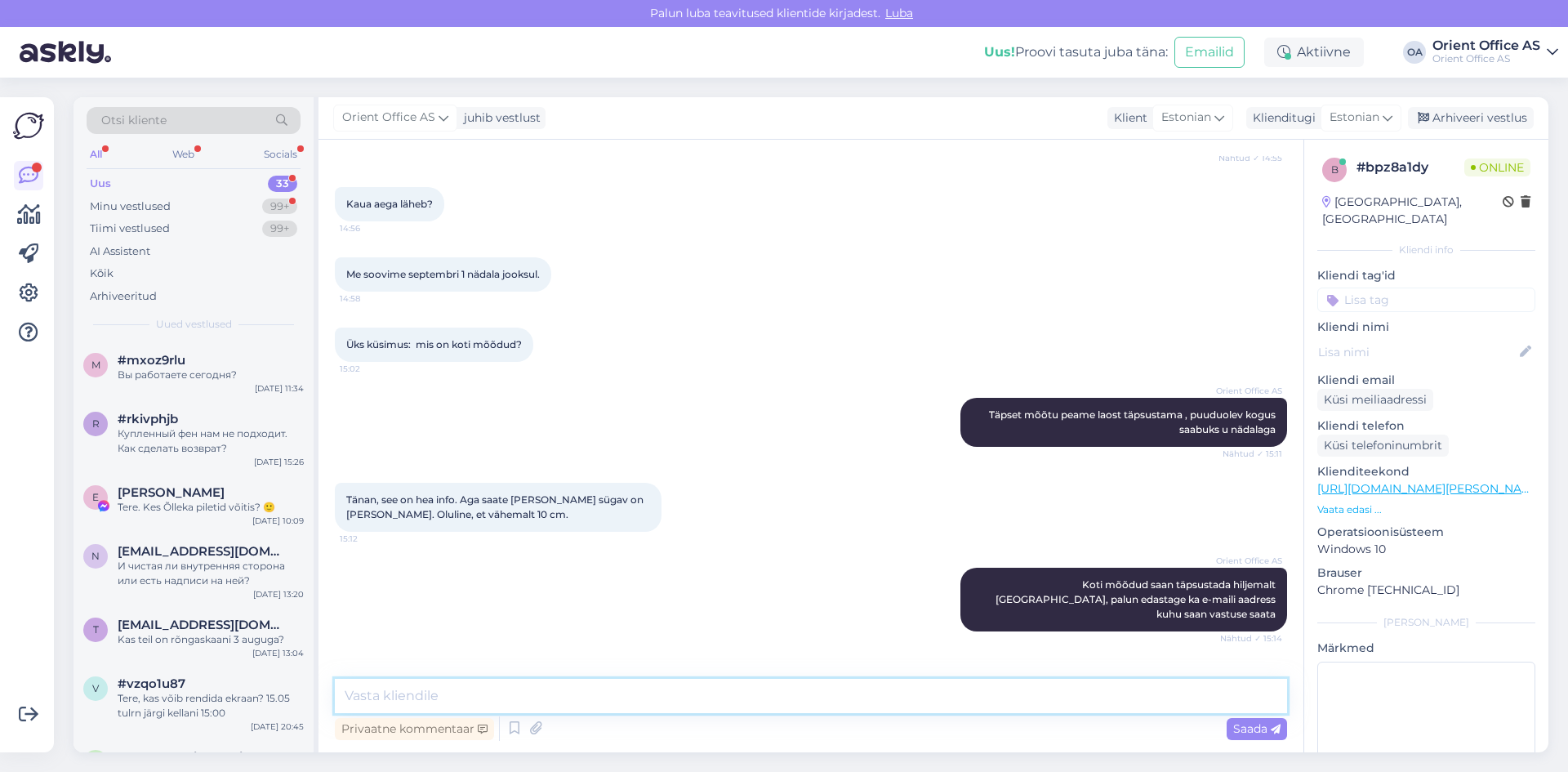
scroll to position [1294, 0]
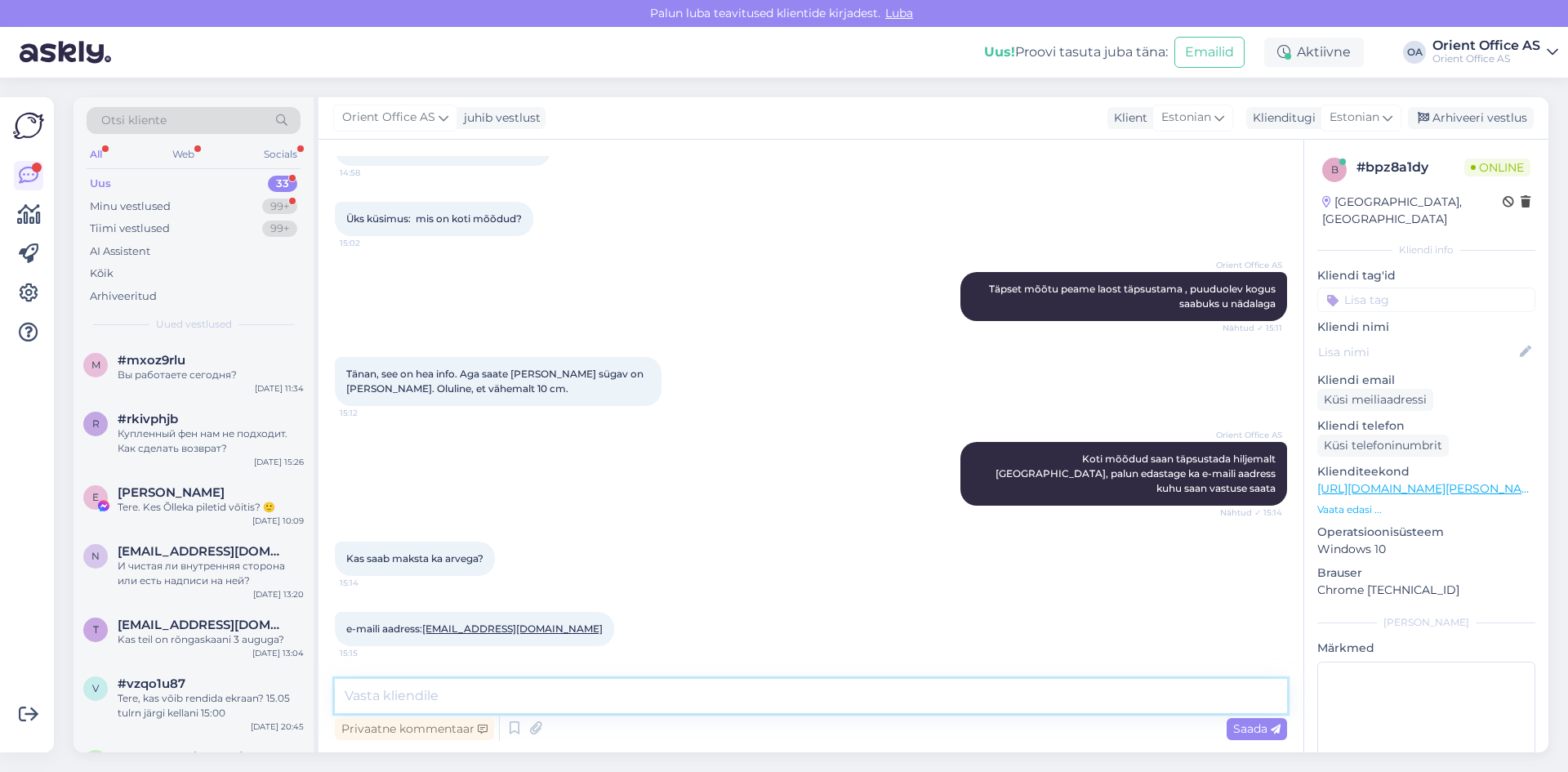
click at [472, 692] on textarea at bounding box center [811, 696] width 952 height 34
click at [472, 694] on textarea at bounding box center [811, 696] width 952 height 34
click at [474, 696] on textarea at bounding box center [811, 696] width 952 height 34
type textarea "T"
type textarea "Saab ikka"
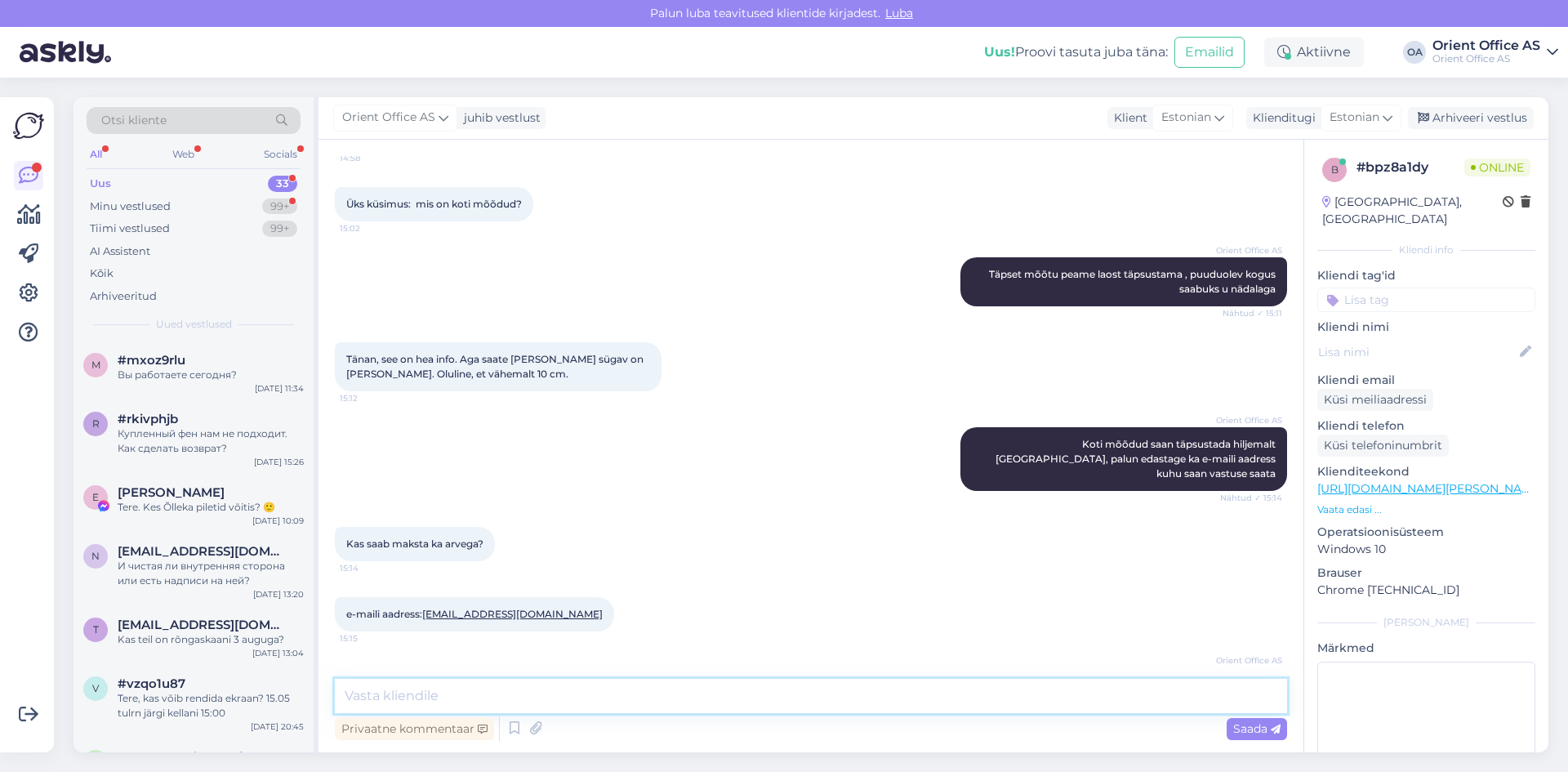
scroll to position [1364, 0]
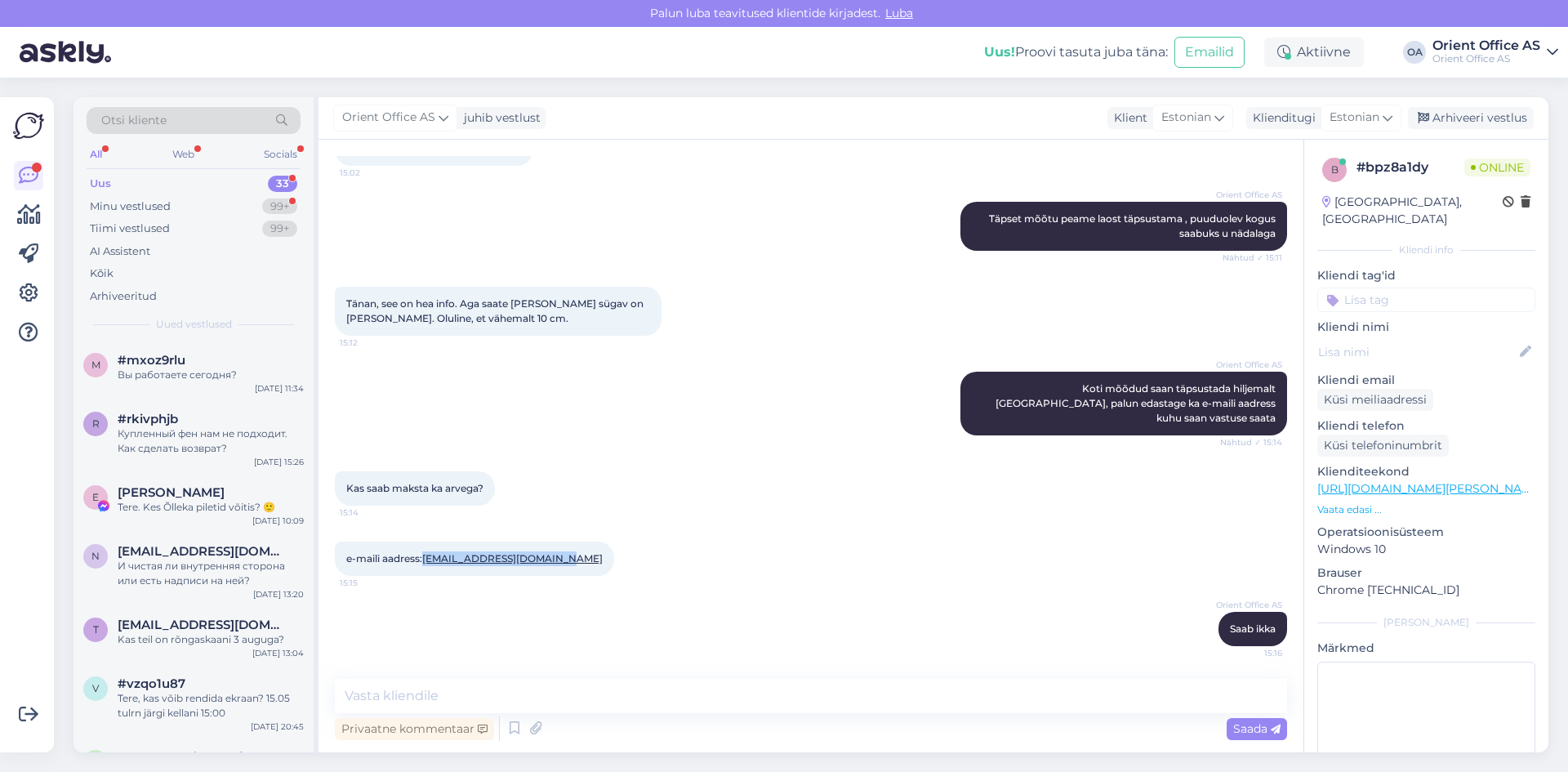
drag, startPoint x: 558, startPoint y: 560, endPoint x: 428, endPoint y: 561, distance: 130.0
click at [428, 561] on div "e-maili aadress: [EMAIL_ADDRESS][DOMAIN_NAME] 15:15" at bounding box center [474, 558] width 279 height 34
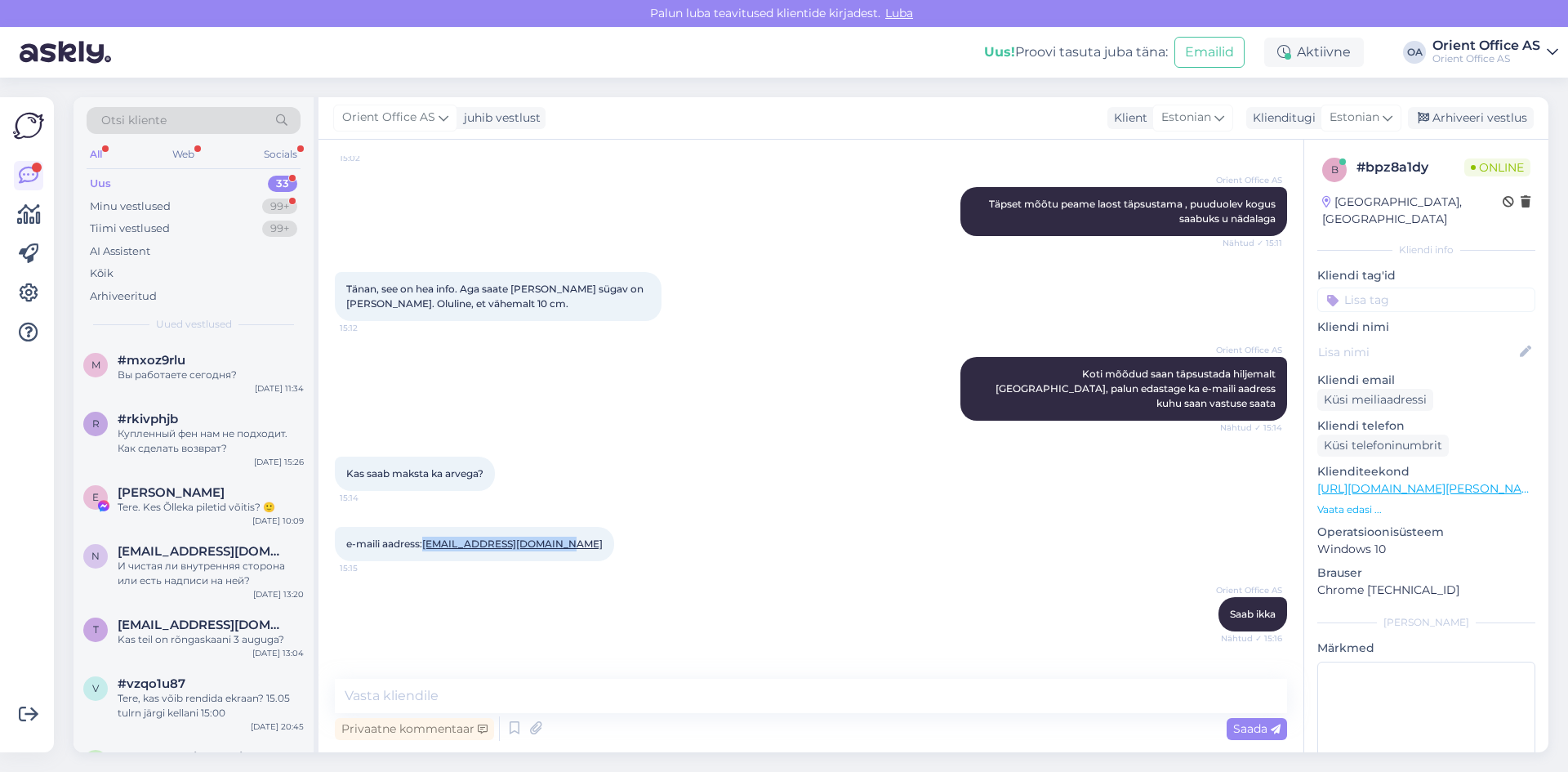
scroll to position [1434, 0]
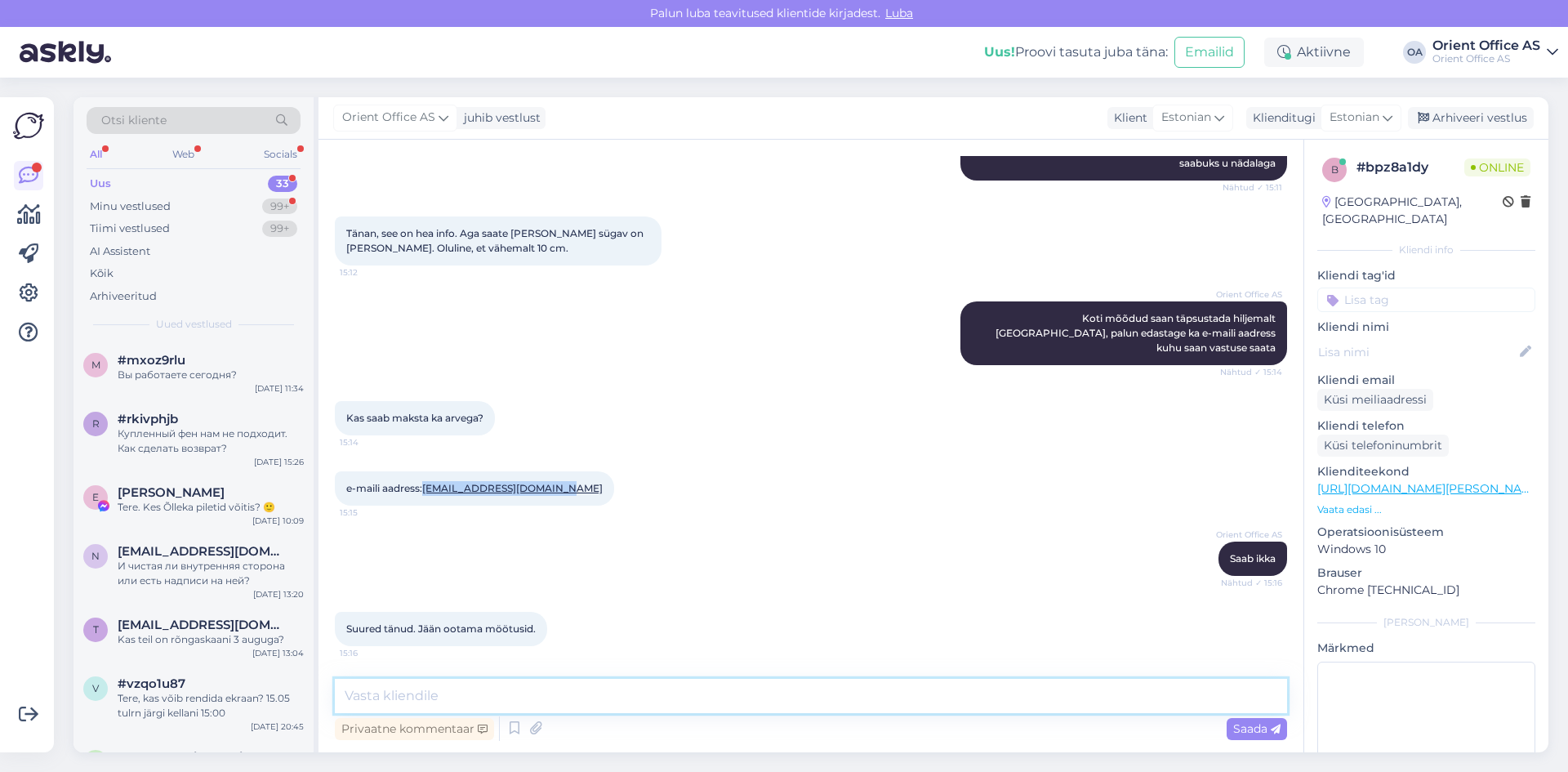
click at [580, 704] on textarea at bounding box center [811, 696] width 952 height 34
